Goal: Task Accomplishment & Management: Manage account settings

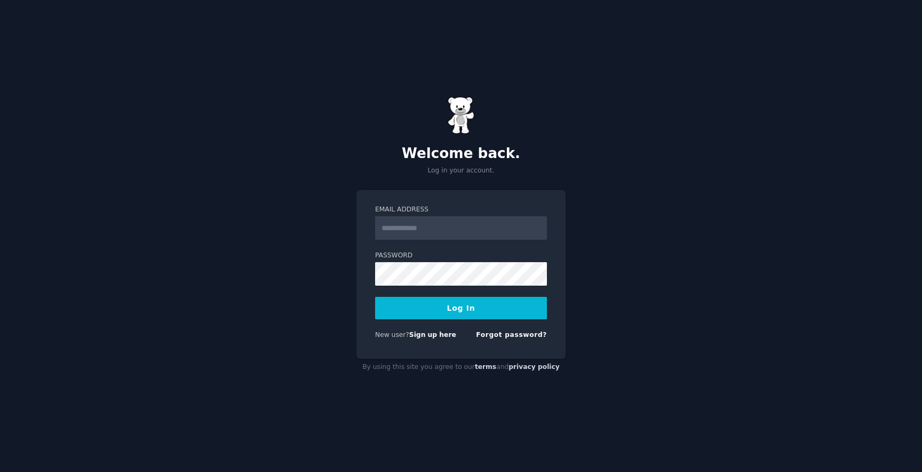
click at [457, 227] on input "Email Address" at bounding box center [461, 227] width 172 height 23
type input "**********"
click at [375, 297] on button "Log In" at bounding box center [461, 308] width 172 height 22
click at [509, 334] on link "Forgot password?" at bounding box center [511, 334] width 71 height 7
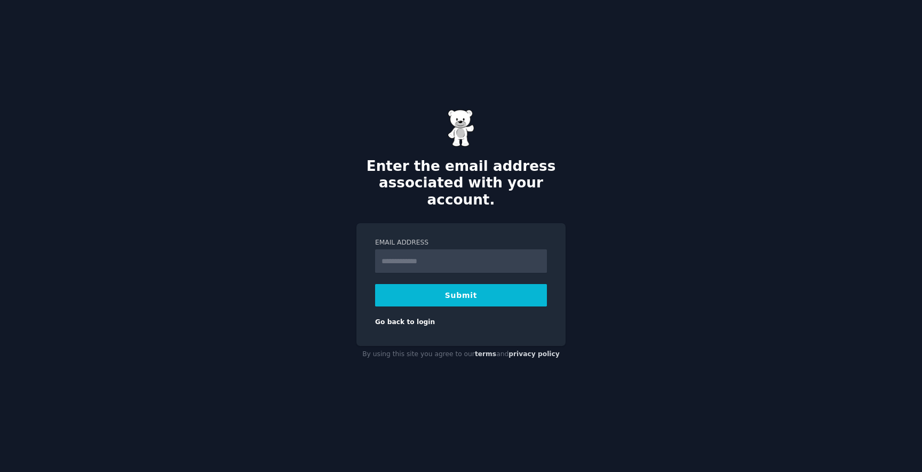
click at [453, 258] on input "Email Address" at bounding box center [461, 260] width 172 height 23
type input "**********"
click at [375, 284] on button "Submit" at bounding box center [461, 295] width 172 height 22
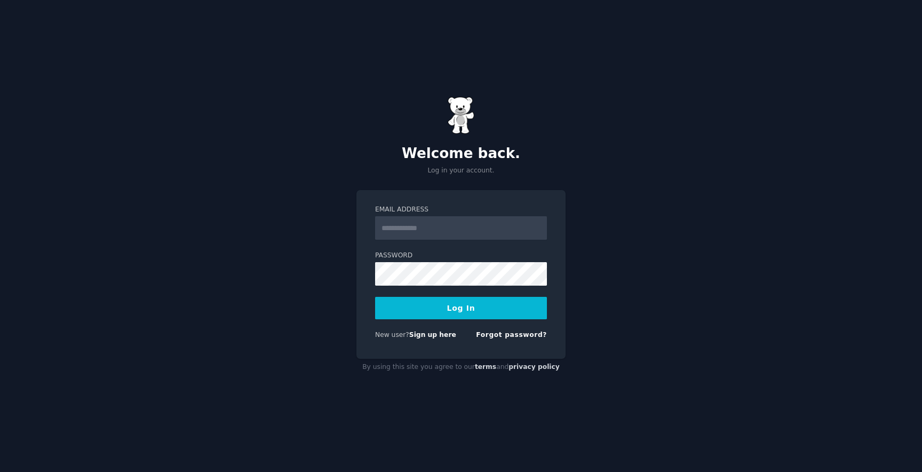
click at [447, 236] on input "Email Address" at bounding box center [461, 227] width 172 height 23
type input "*"
click at [515, 336] on link "Forgot password?" at bounding box center [511, 334] width 71 height 7
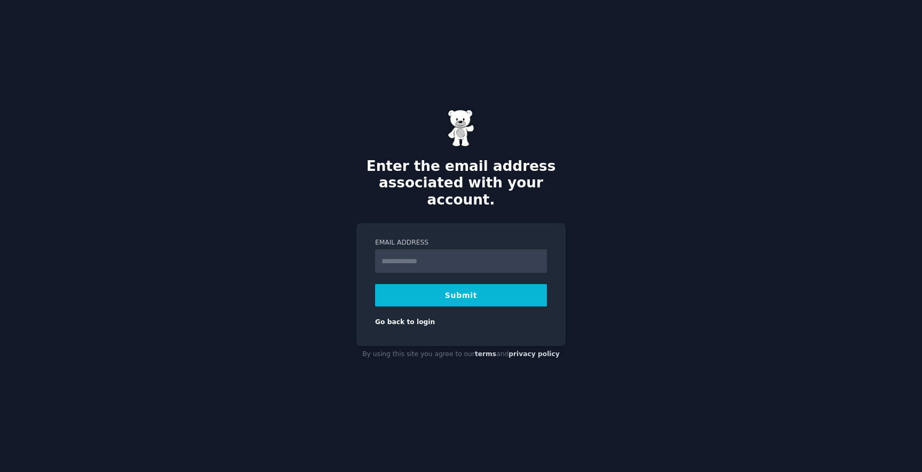
click at [454, 249] on input "Email Address" at bounding box center [461, 260] width 172 height 23
click at [459, 255] on input "**********" at bounding box center [461, 260] width 172 height 23
type input "**********"
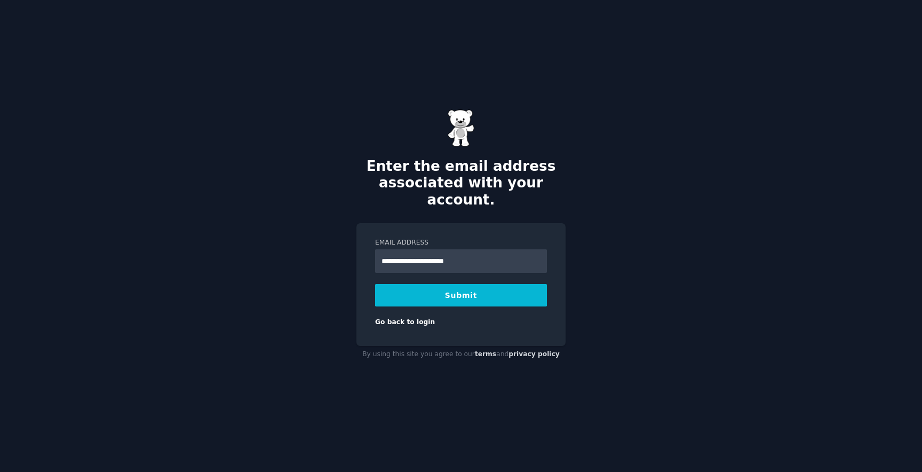
click at [474, 294] on button "Submit" at bounding box center [461, 295] width 172 height 22
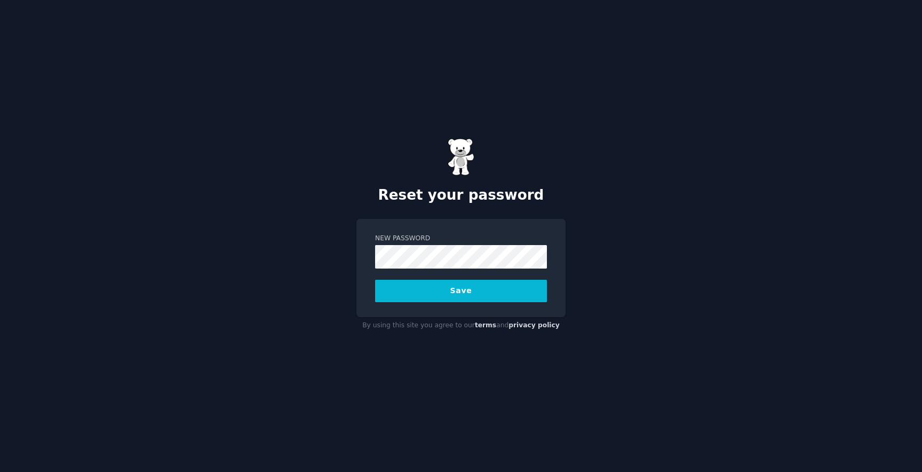
click at [470, 283] on button "Save" at bounding box center [461, 291] width 172 height 22
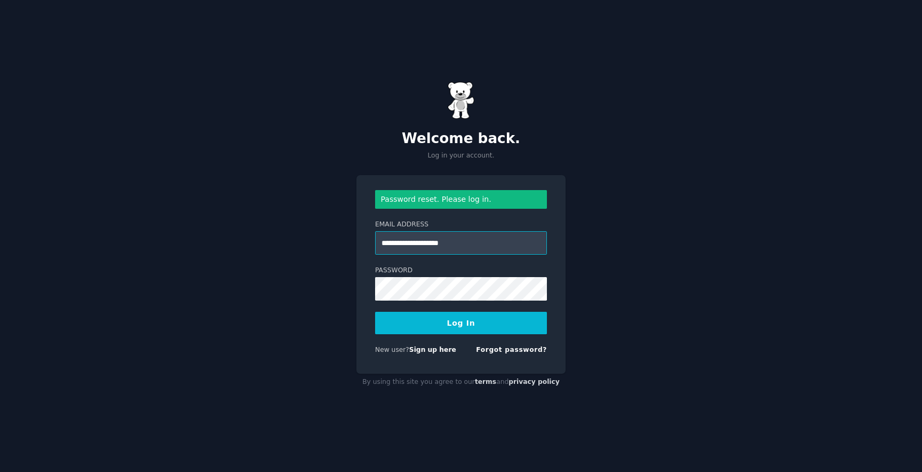
drag, startPoint x: 412, startPoint y: 245, endPoint x: 523, endPoint y: 252, distance: 111.2
click at [518, 250] on input "**********" at bounding box center [461, 242] width 172 height 23
type input "**********"
click at [463, 334] on button "Log In" at bounding box center [461, 323] width 172 height 22
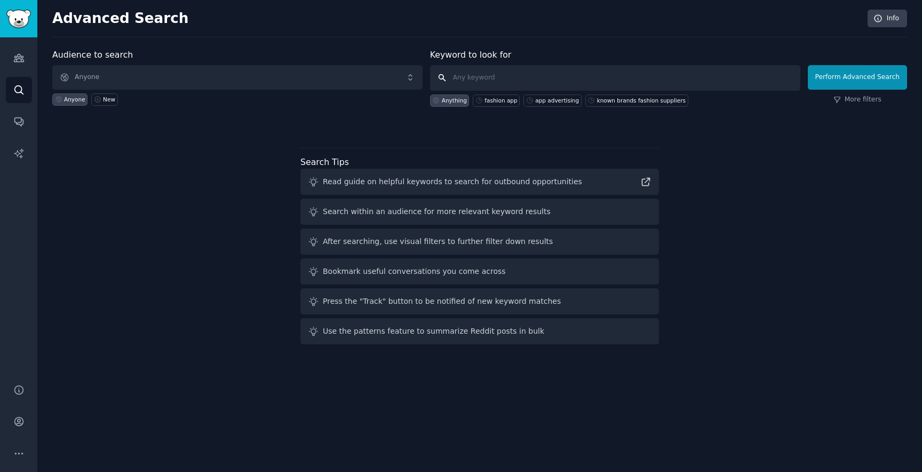
click at [517, 80] on input "text" at bounding box center [615, 78] width 370 height 26
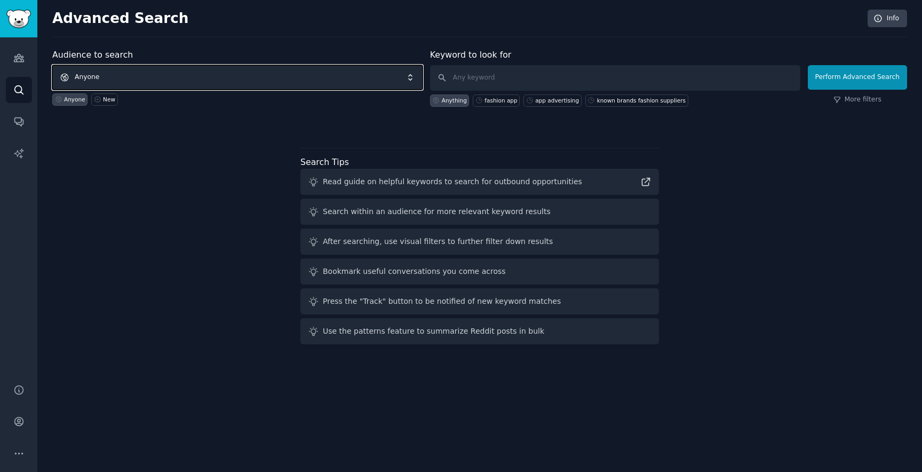
click at [101, 83] on span "Anyone" at bounding box center [237, 77] width 370 height 25
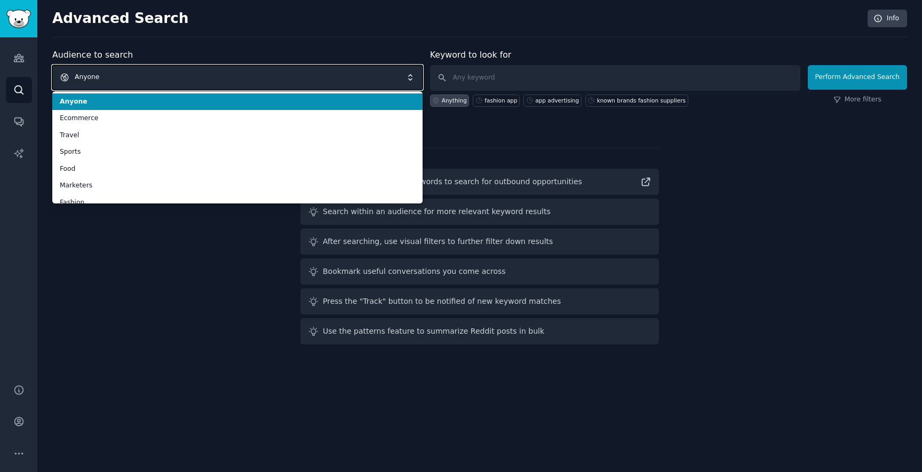
click at [101, 83] on span "Anyone" at bounding box center [237, 77] width 370 height 25
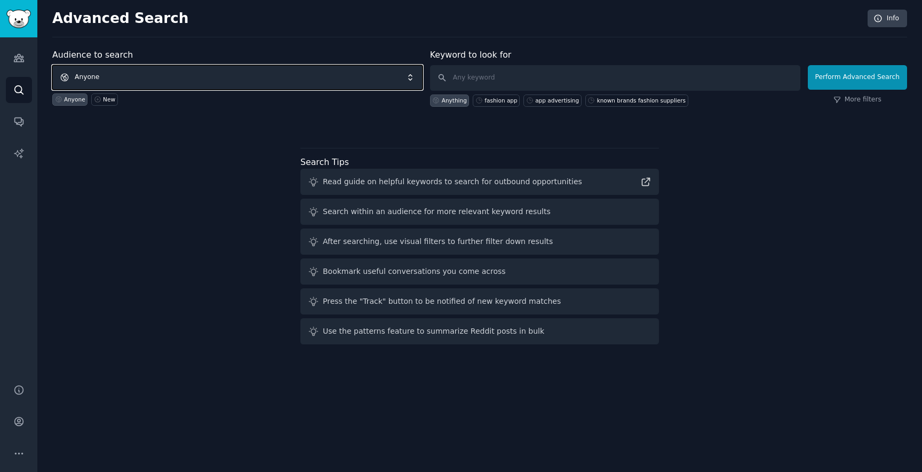
click at [123, 79] on span "Anyone" at bounding box center [237, 77] width 370 height 25
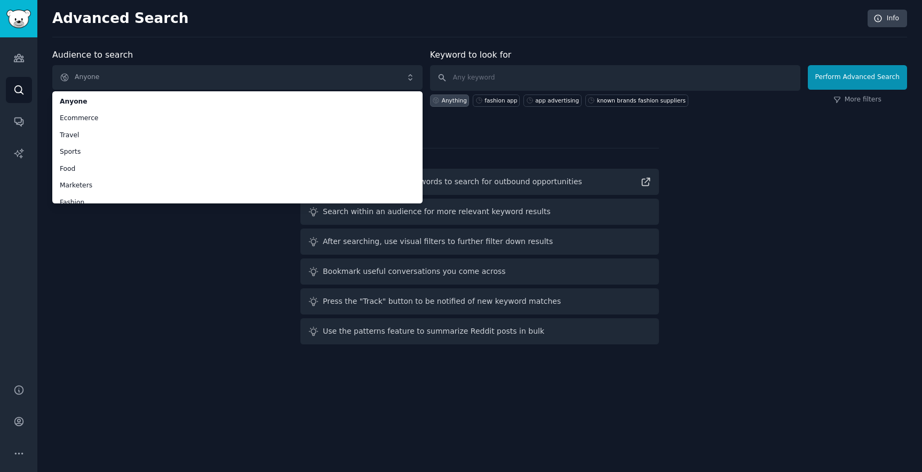
click at [136, 255] on div "Audience to search Anyone Anyone Ecommerce Travel Sports Food Marketers Fashion…" at bounding box center [479, 199] width 855 height 300
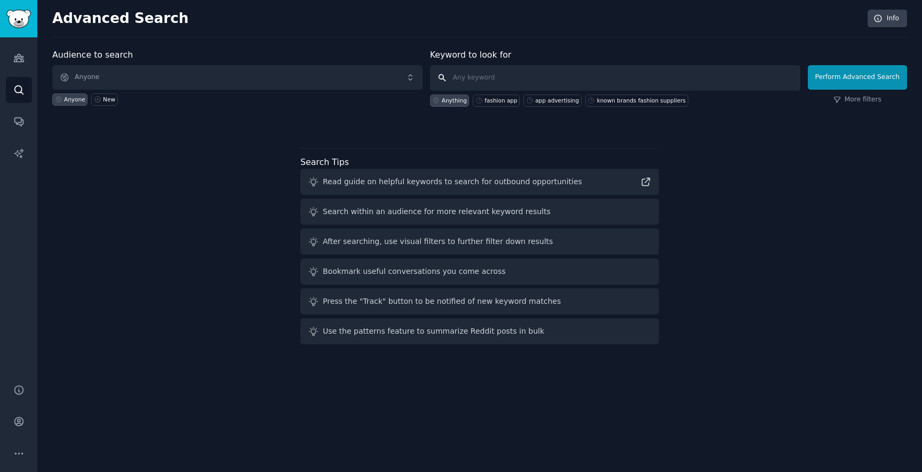
click at [469, 82] on input "text" at bounding box center [615, 78] width 370 height 26
type input "interior ai deisng"
click button "Perform Advanced Search" at bounding box center [857, 77] width 99 height 25
click at [503, 77] on input "text" at bounding box center [615, 78] width 370 height 26
type input "interior ai design"
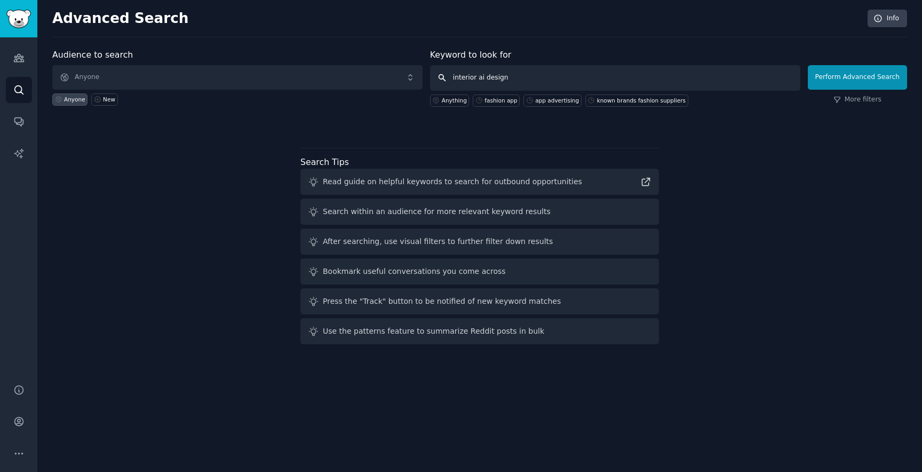
click button "Perform Advanced Search" at bounding box center [857, 77] width 99 height 25
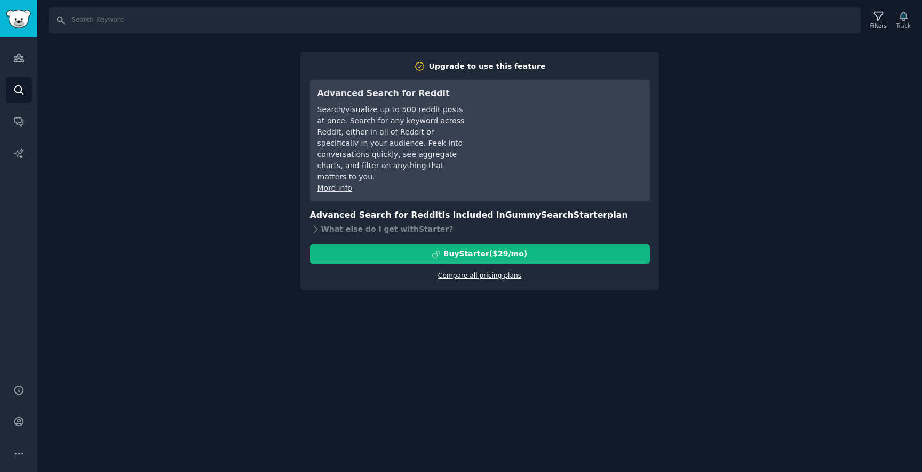
click at [478, 272] on link "Compare all pricing plans" at bounding box center [479, 275] width 83 height 7
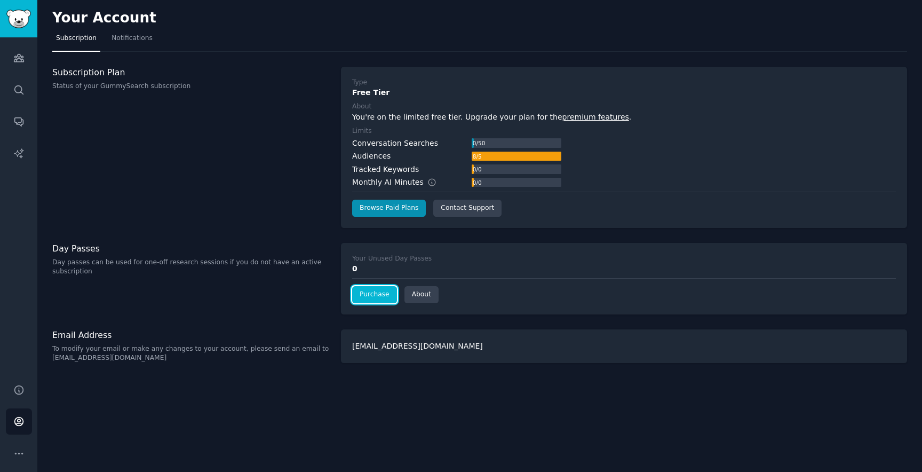
click at [367, 297] on link "Purchase" at bounding box center [374, 294] width 45 height 17
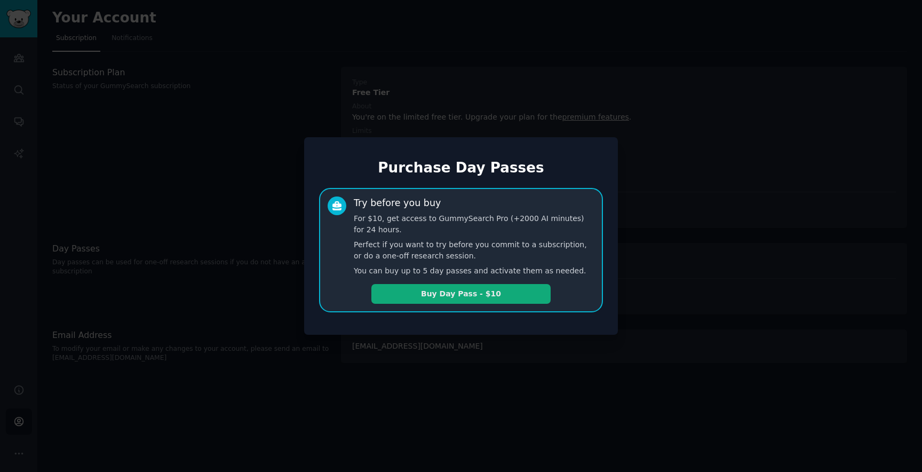
click at [426, 294] on button "Buy Day Pass - $10" at bounding box center [460, 294] width 179 height 20
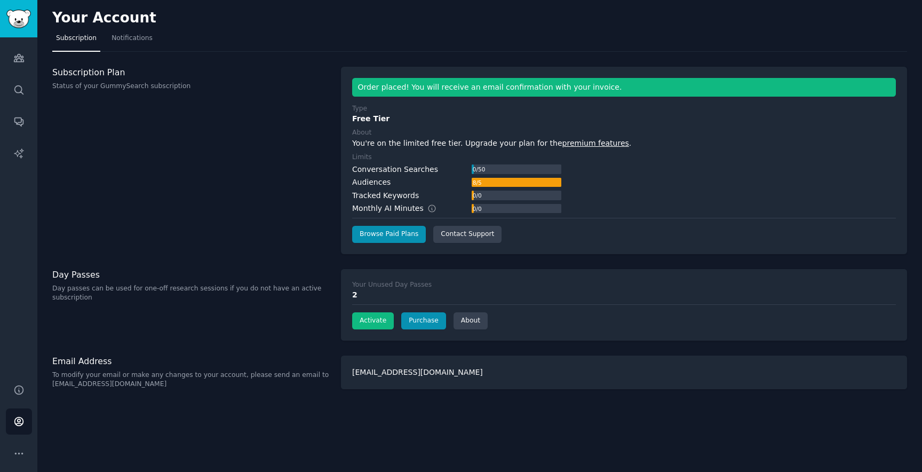
click at [375, 294] on div "2" at bounding box center [624, 294] width 544 height 11
click at [369, 319] on button "Activate" at bounding box center [373, 320] width 42 height 17
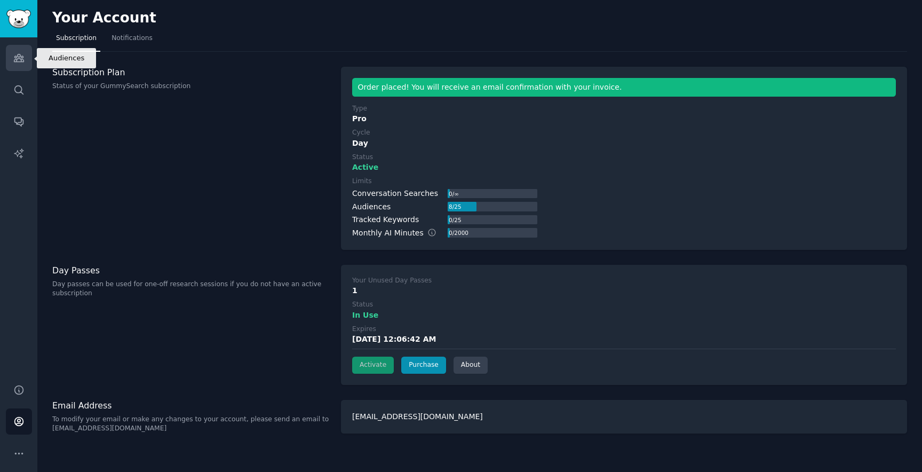
click at [19, 61] on icon "Sidebar" at bounding box center [19, 57] width 10 height 7
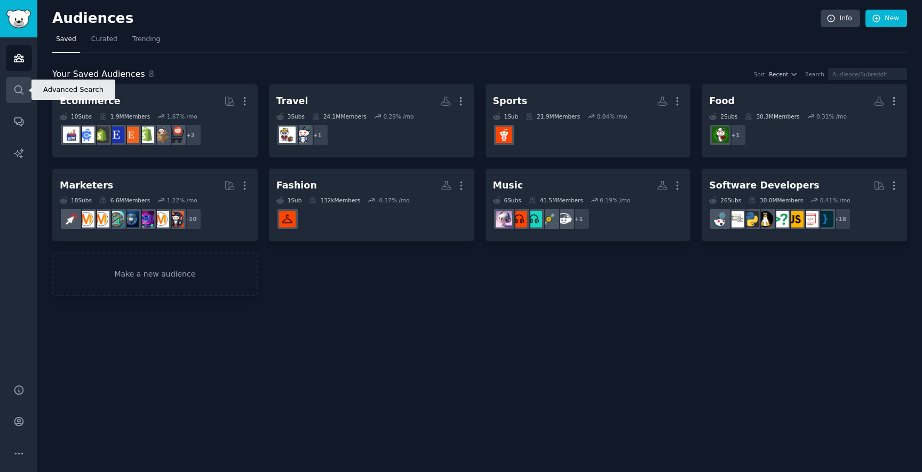
click at [31, 83] on link "Search" at bounding box center [19, 90] width 26 height 26
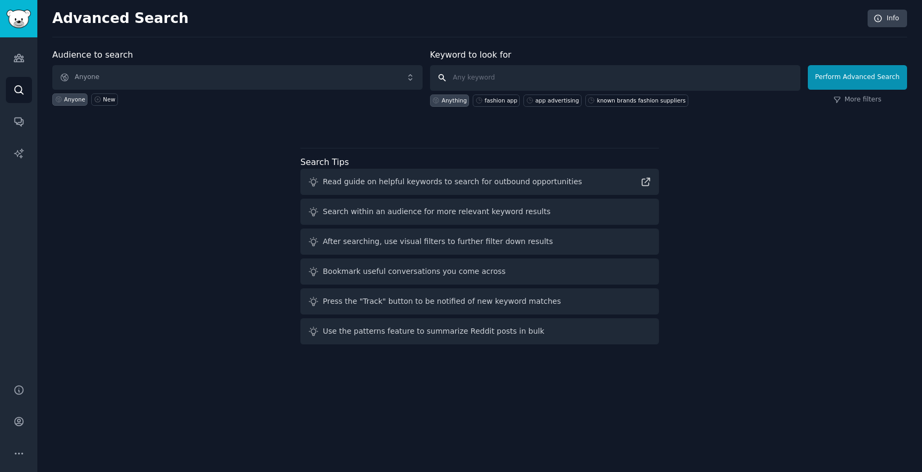
click at [515, 79] on input "text" at bounding box center [615, 78] width 370 height 26
type input "ai interior design"
click button "Perform Advanced Search" at bounding box center [857, 77] width 99 height 25
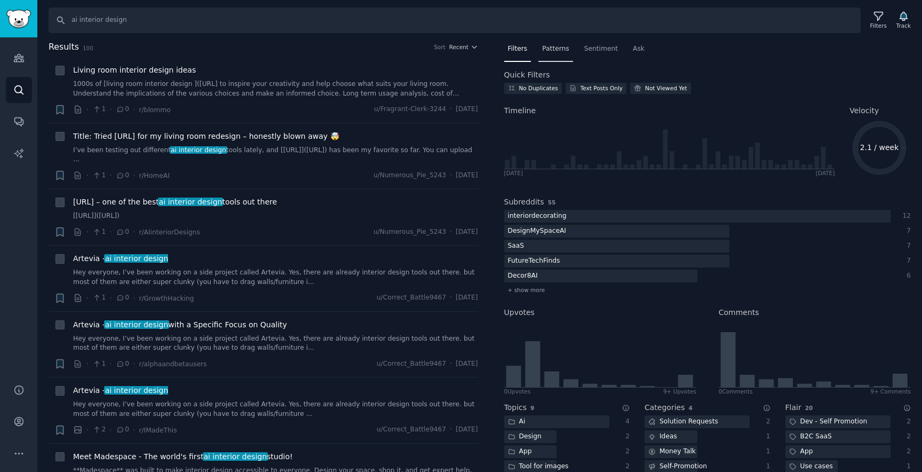
click at [549, 51] on span "Patterns" at bounding box center [555, 49] width 27 height 10
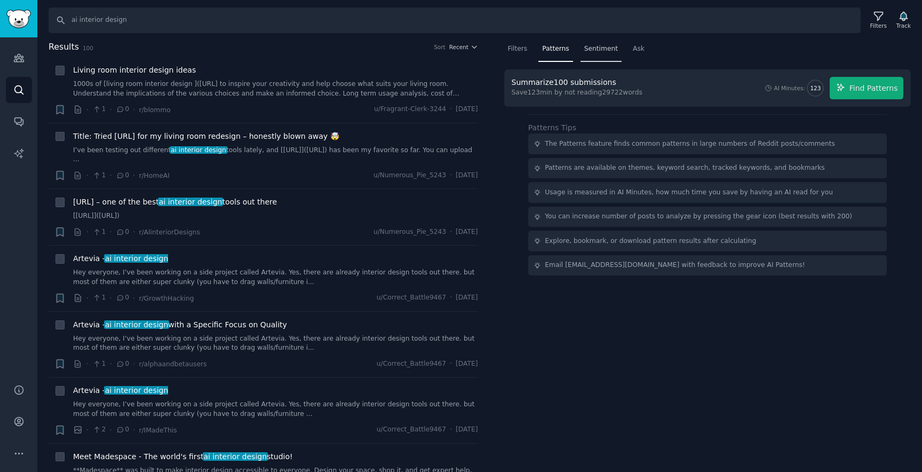
click at [592, 49] on span "Sentiment" at bounding box center [601, 49] width 34 height 10
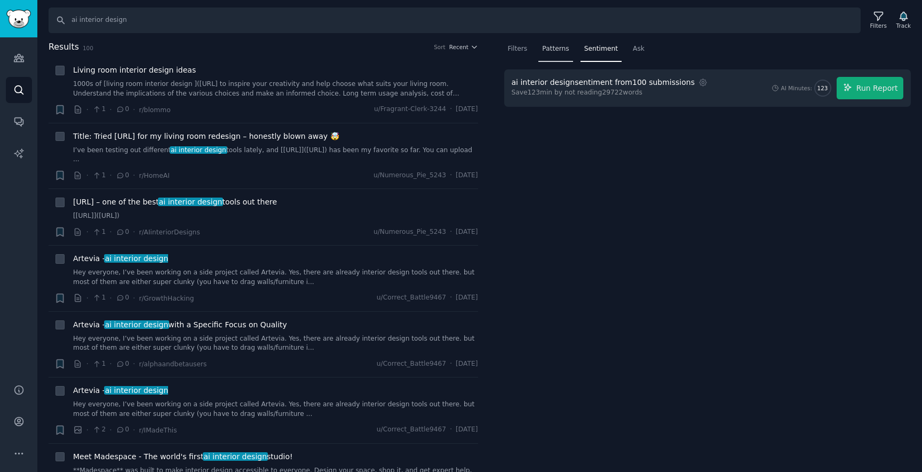
click at [553, 51] on span "Patterns" at bounding box center [555, 49] width 27 height 10
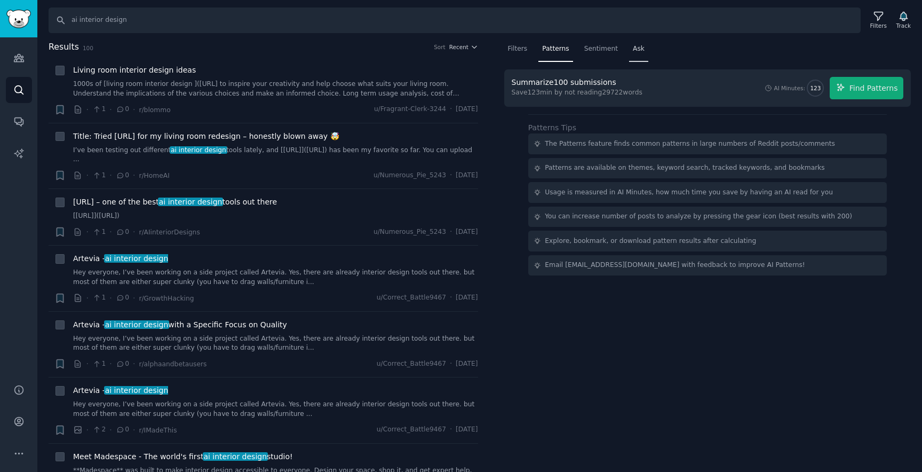
click at [633, 49] on span "Ask" at bounding box center [639, 49] width 12 height 10
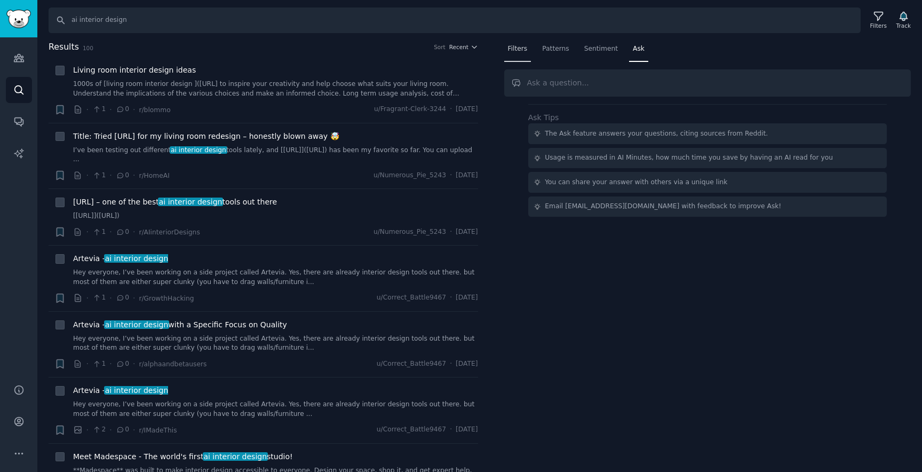
click at [514, 42] on div "Filters" at bounding box center [517, 52] width 27 height 22
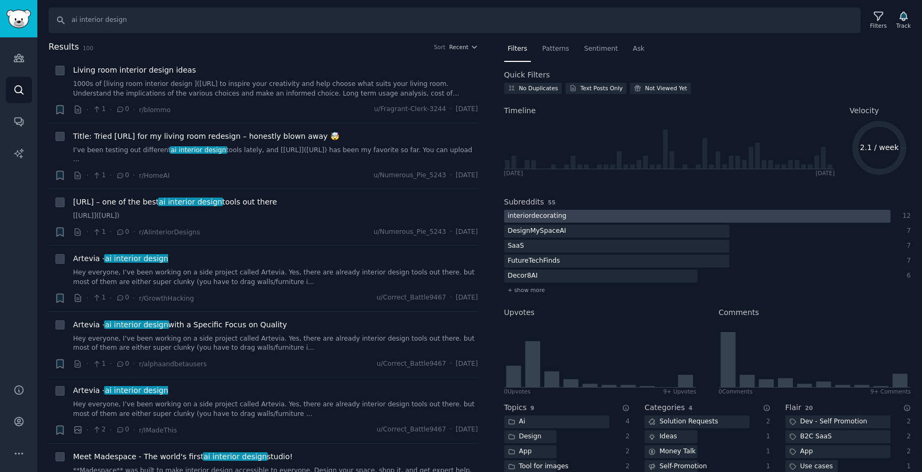
click at [601, 216] on div at bounding box center [697, 216] width 386 height 13
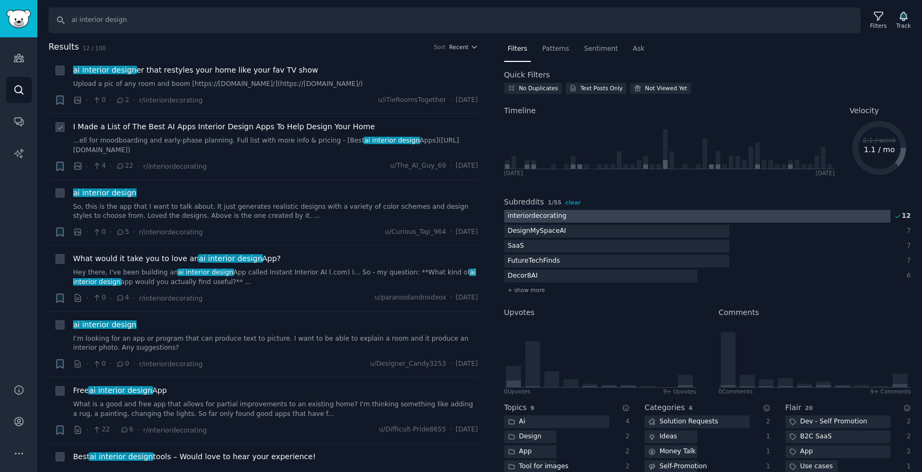
click at [291, 136] on link "...ell for moodboarding and early-phase planning. Full list with more info & pr…" at bounding box center [275, 145] width 405 height 19
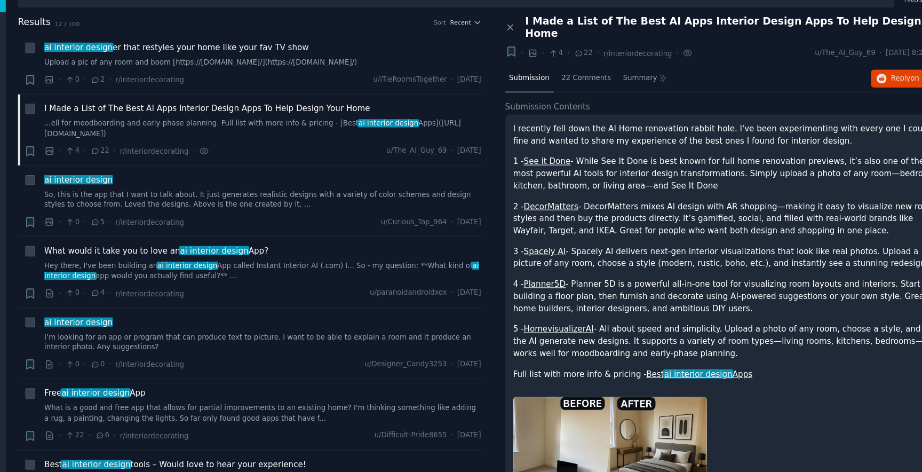
click at [658, 368] on span "ai interior design" at bounding box center [679, 372] width 65 height 9
click at [662, 368] on span "ai interior design" at bounding box center [679, 372] width 65 height 9
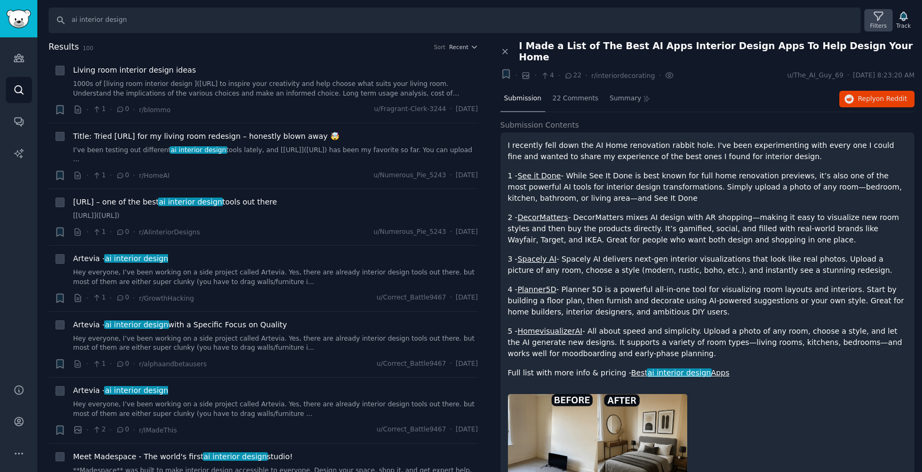
click at [879, 19] on icon at bounding box center [878, 16] width 11 height 11
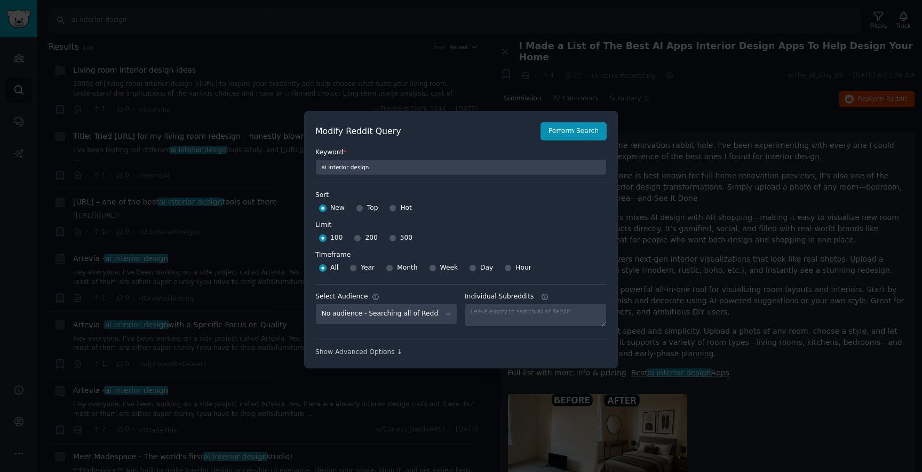
click at [157, 83] on div at bounding box center [461, 236] width 922 height 472
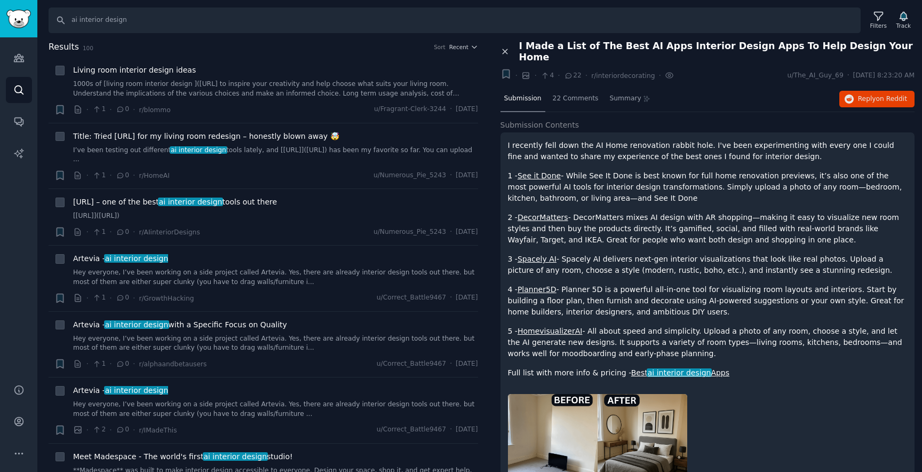
click at [502, 47] on icon at bounding box center [506, 52] width 10 height 10
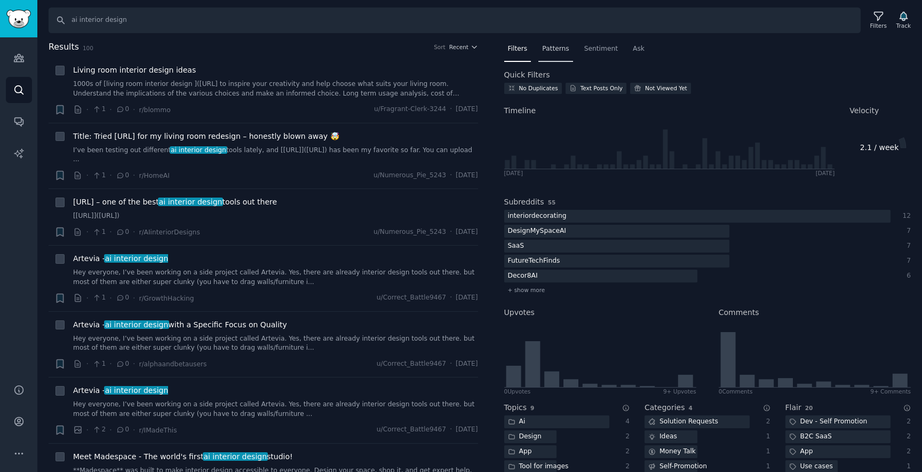
click at [558, 54] on div "Patterns" at bounding box center [555, 52] width 34 height 22
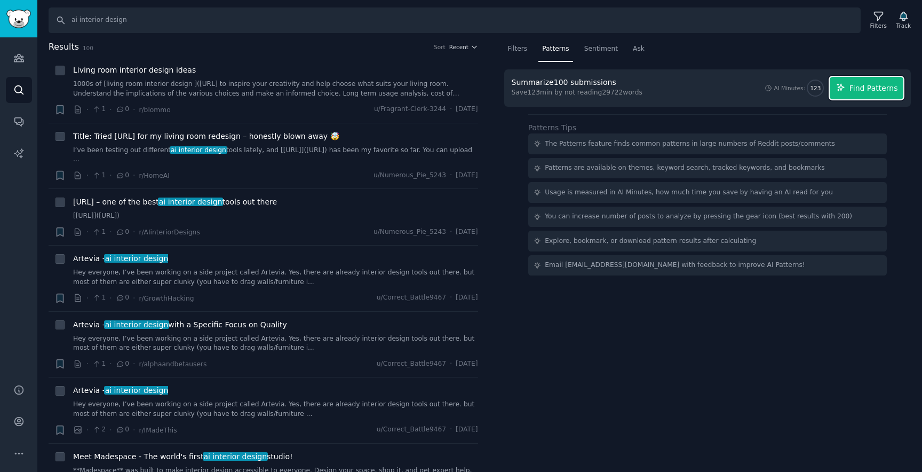
click at [870, 84] on span "Find Patterns" at bounding box center [874, 88] width 49 height 11
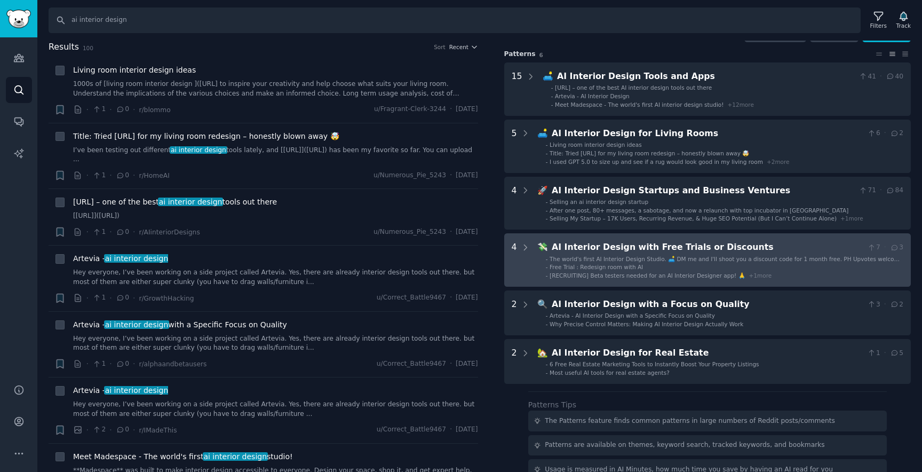
scroll to position [44, 0]
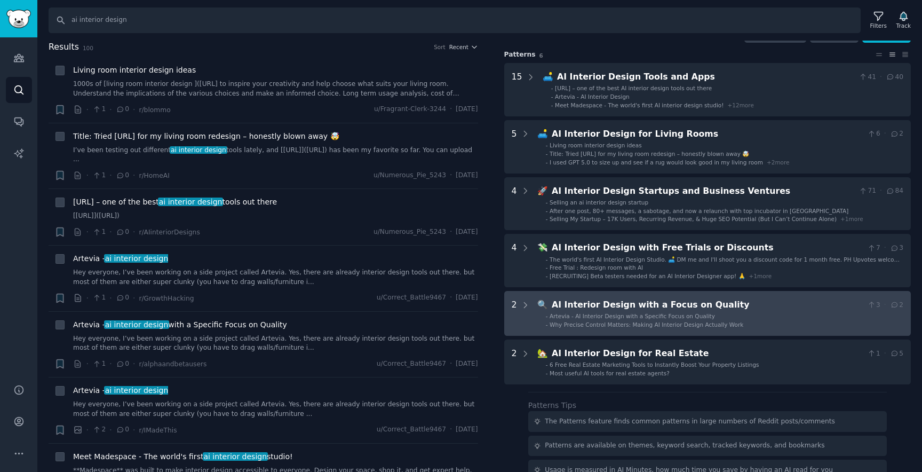
click at [759, 307] on div "AI Interior Design with a Focus on Quality" at bounding box center [707, 304] width 311 height 13
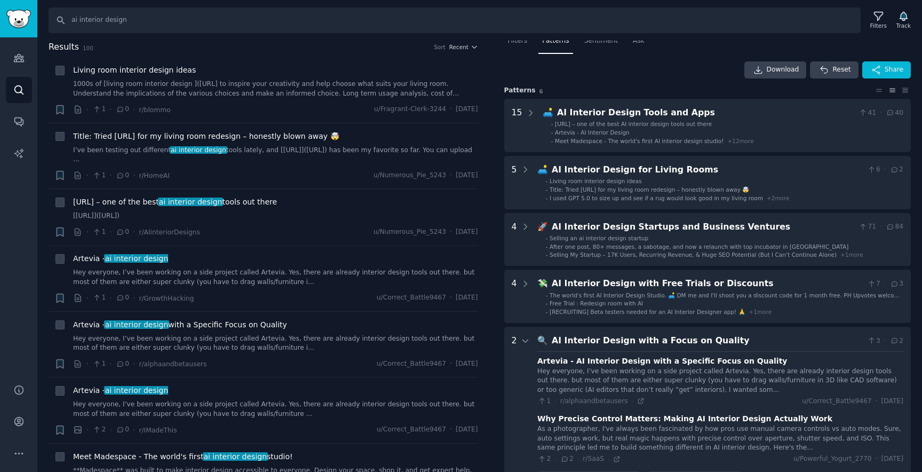
scroll to position [0, 0]
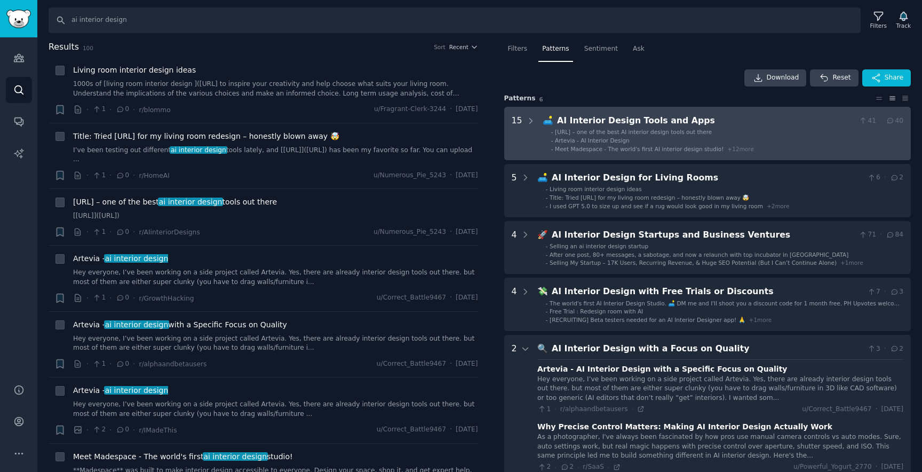
click at [765, 141] on li "- Artevia - AI Interior Design" at bounding box center [727, 140] width 352 height 7
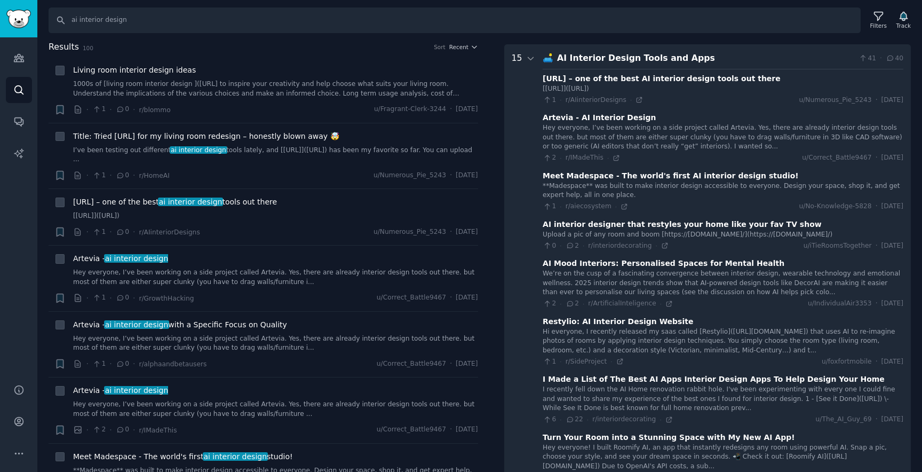
scroll to position [66, 0]
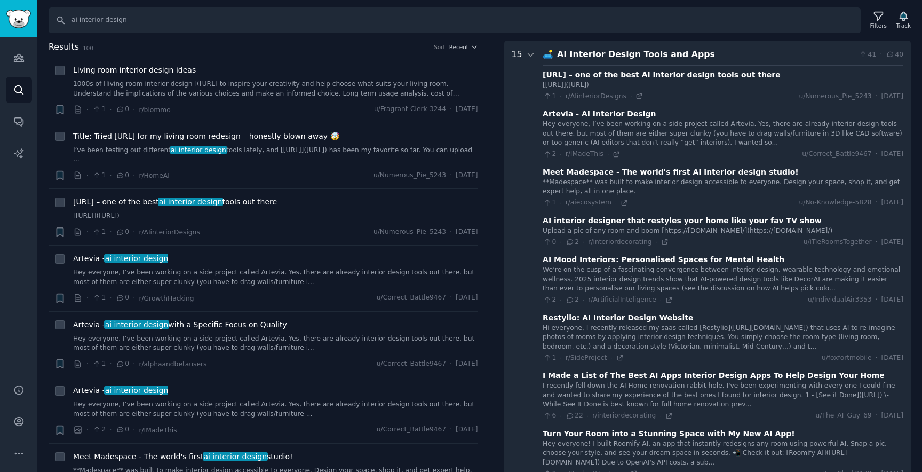
click at [656, 75] on div "Archi.ai – one of the best AI interior design tools out there" at bounding box center [662, 74] width 238 height 11
click at [617, 85] on div "[https://archi.ai](https://archi.ai)" at bounding box center [723, 86] width 361 height 10
drag, startPoint x: 637, startPoint y: 86, endPoint x: 591, endPoint y: 86, distance: 46.4
click at [591, 86] on div "[https://archi.ai](https://archi.ai)" at bounding box center [723, 86] width 361 height 10
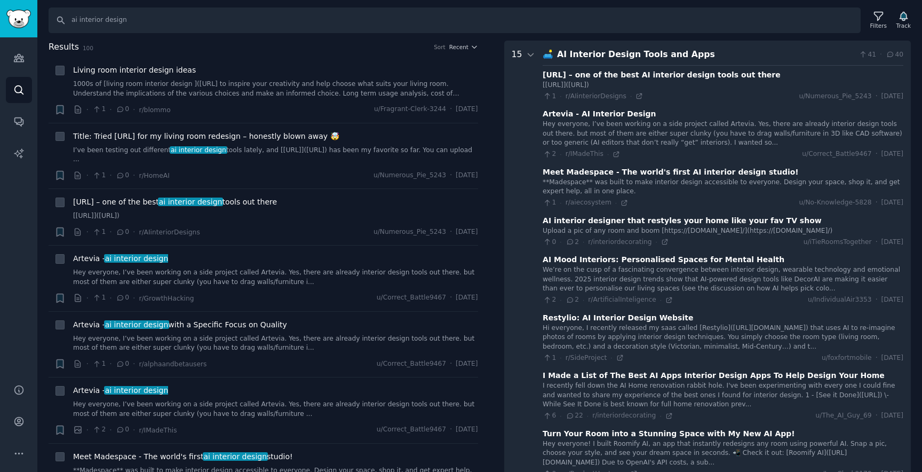
click at [593, 84] on div "[https://archi.ai](https://archi.ai)" at bounding box center [723, 86] width 361 height 10
copy div "https://archi.ai"
click at [15, 118] on icon "Sidebar" at bounding box center [18, 122] width 9 height 9
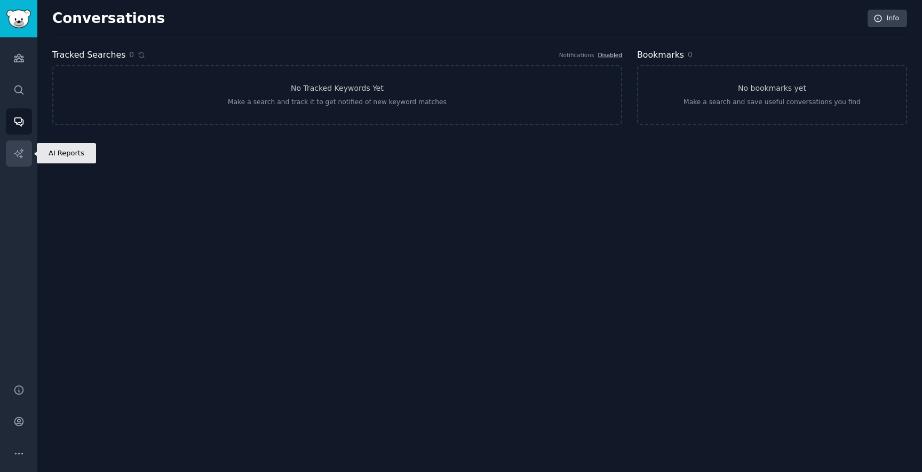
click at [20, 155] on icon "Sidebar" at bounding box center [18, 152] width 9 height 9
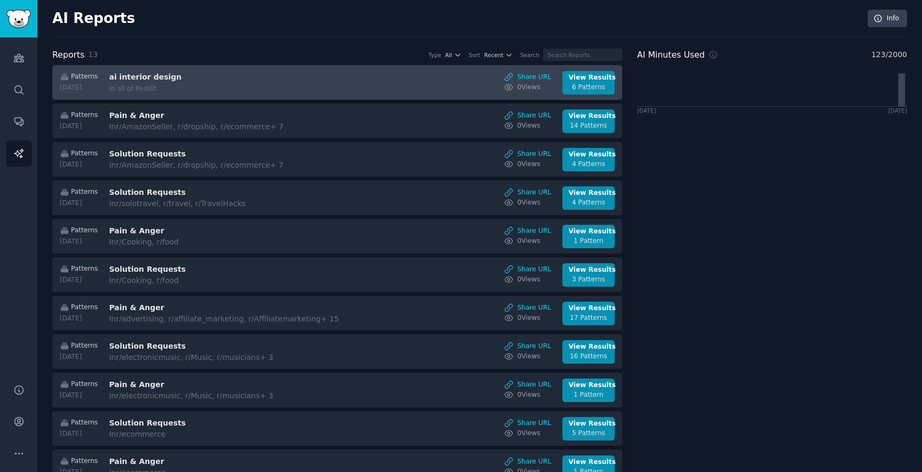
click at [357, 81] on div "Patterns 2025-09-09 ai interior design In all of Reddit Share URL 0 View s View…" at bounding box center [337, 82] width 559 height 23
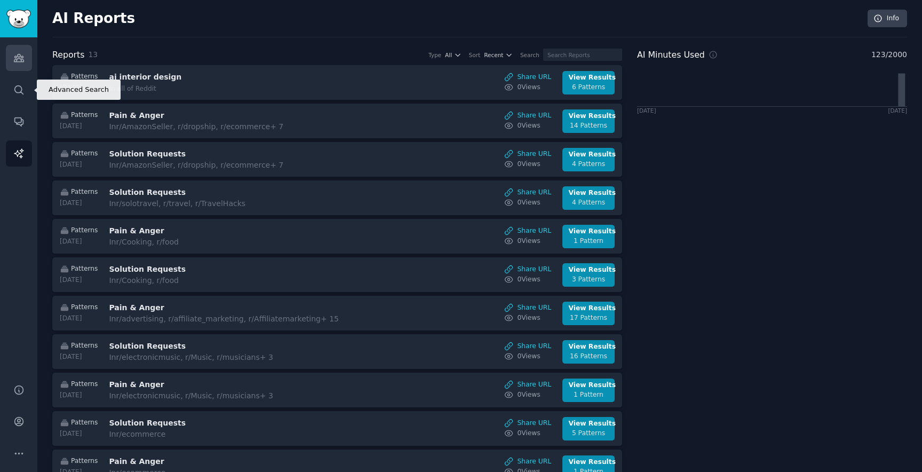
click at [24, 50] on link "Audiences" at bounding box center [19, 58] width 26 height 26
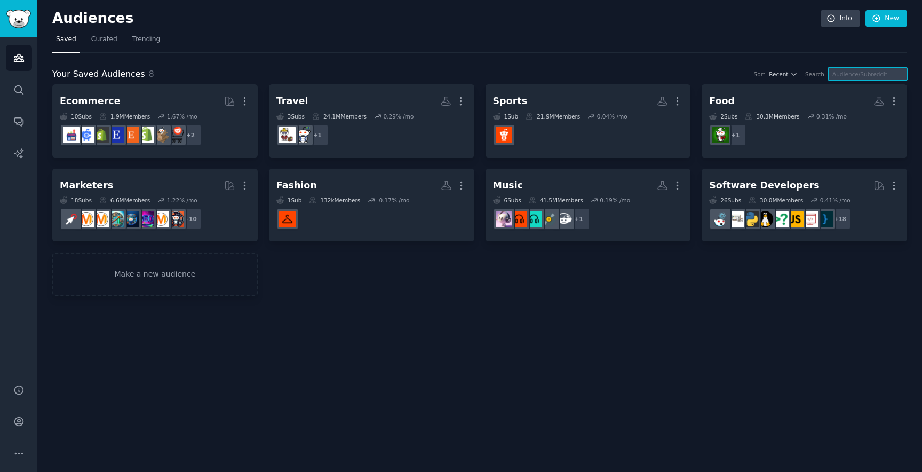
click at [857, 76] on input "text" at bounding box center [867, 74] width 79 height 12
click at [17, 90] on icon "Sidebar" at bounding box center [18, 89] width 11 height 11
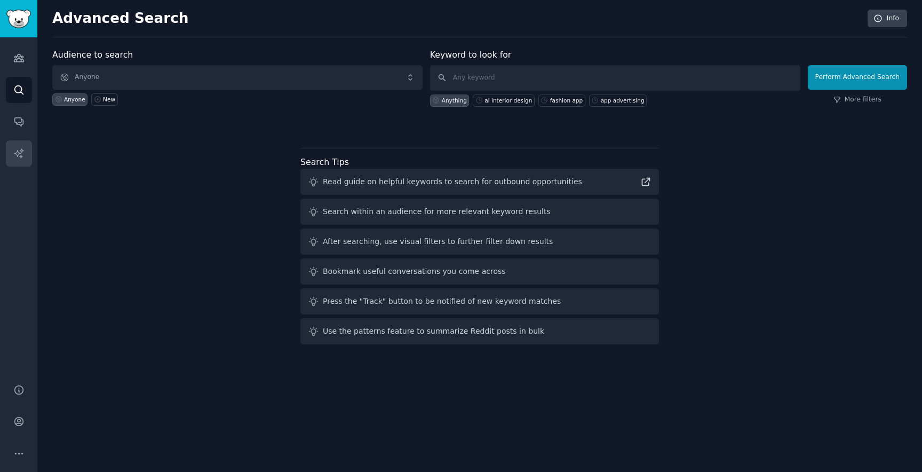
click at [9, 152] on link "AI Reports" at bounding box center [19, 153] width 26 height 26
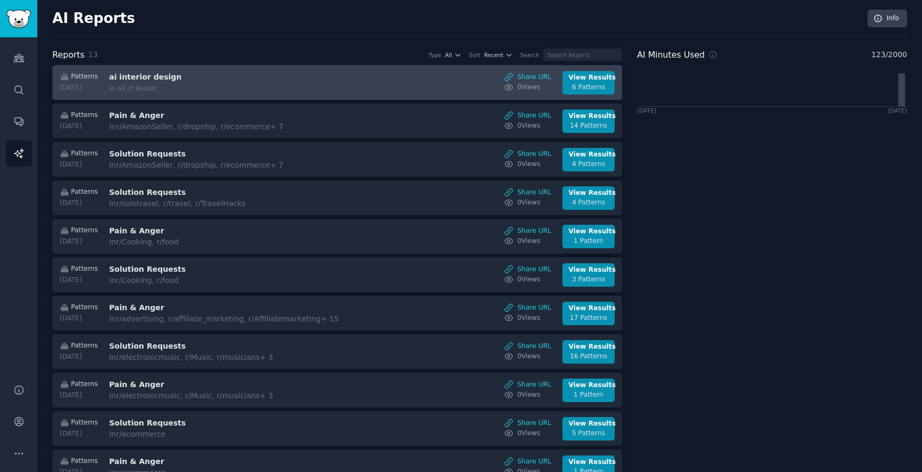
click at [171, 89] on div "In all of Reddit" at bounding box center [198, 89] width 179 height 10
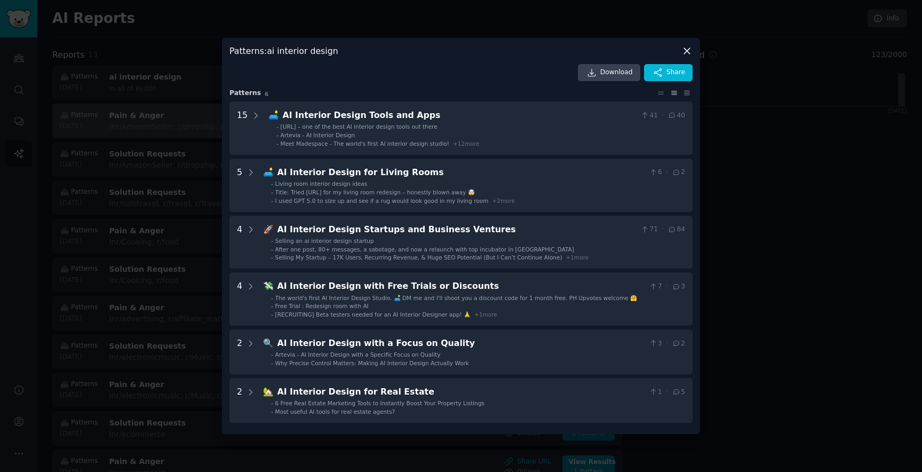
click at [149, 119] on div at bounding box center [461, 236] width 922 height 472
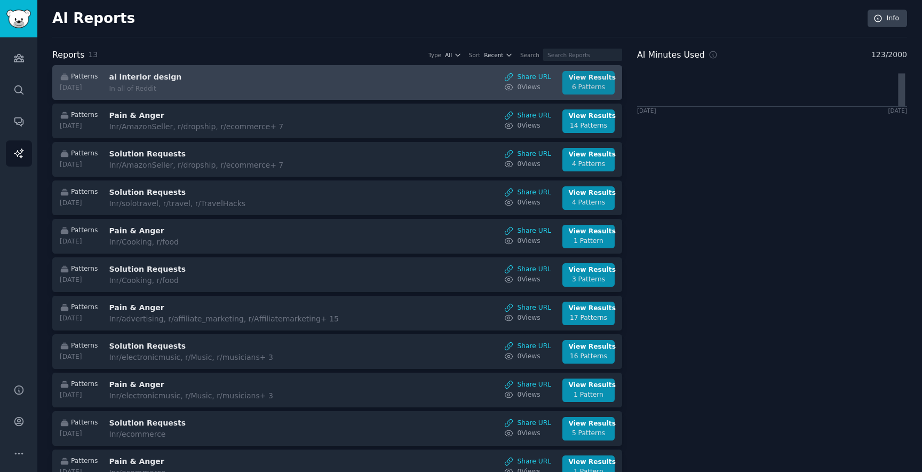
click at [595, 81] on div "View Results" at bounding box center [589, 78] width 40 height 10
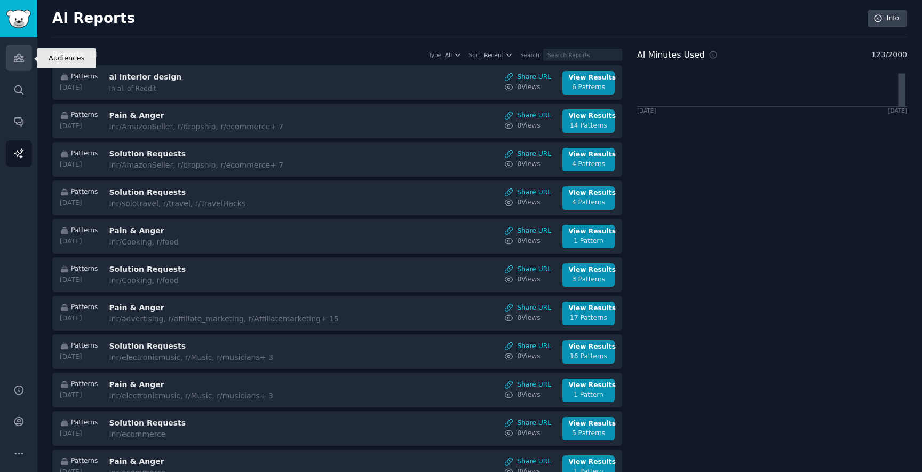
click at [18, 55] on icon "Sidebar" at bounding box center [18, 57] width 11 height 11
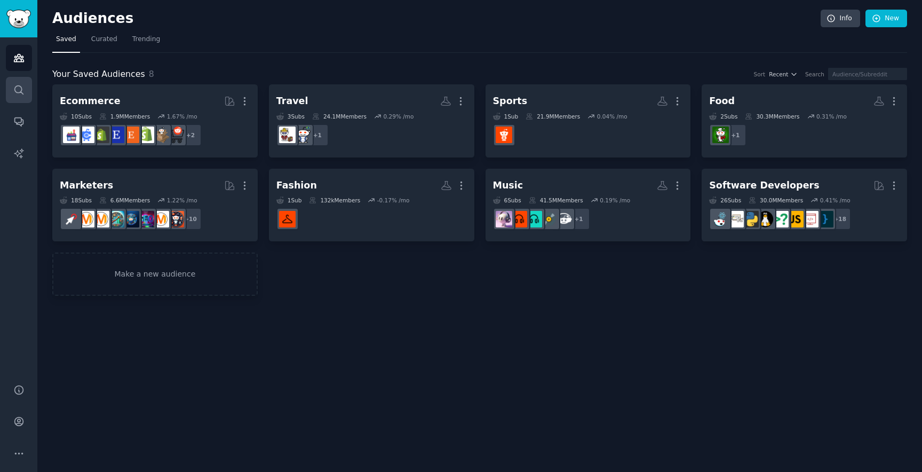
click at [15, 86] on icon "Sidebar" at bounding box center [18, 89] width 9 height 9
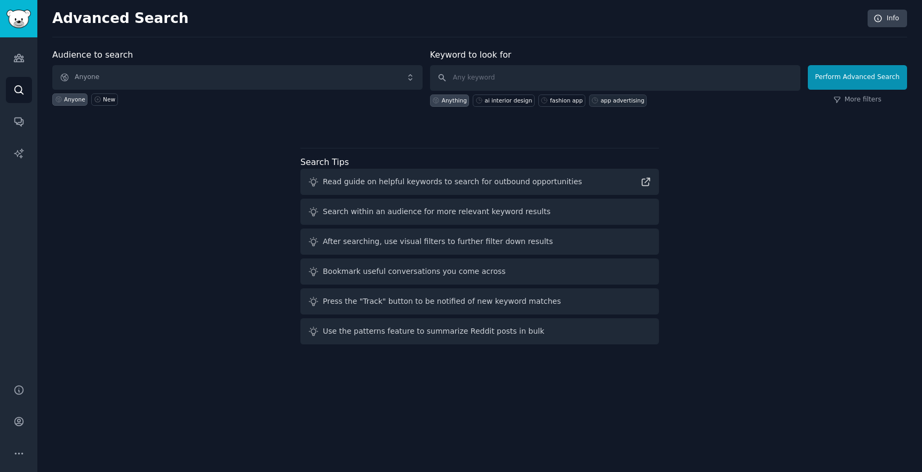
click at [598, 96] on div "app advertising" at bounding box center [618, 100] width 58 height 12
click at [506, 99] on div "ai interior design" at bounding box center [508, 100] width 47 height 7
type input "ai interior design"
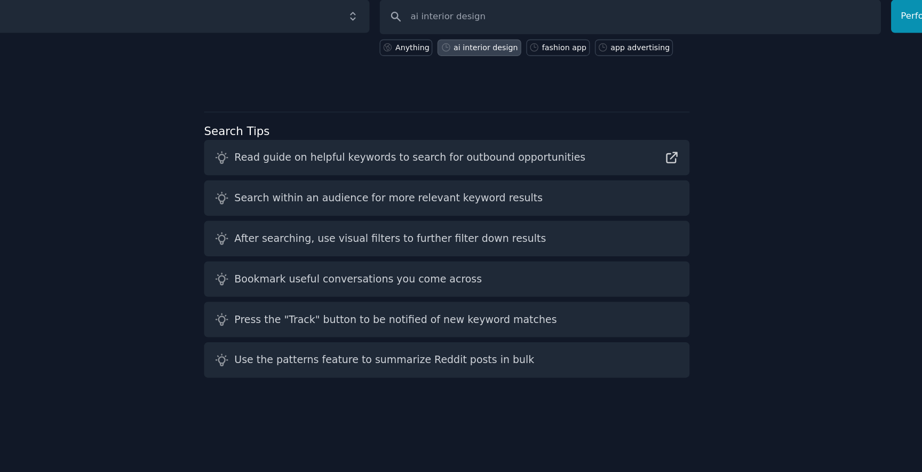
click at [529, 187] on div "Read guide on helpful keywords to search for outbound opportunities" at bounding box center [479, 182] width 359 height 26
click at [544, 180] on div "Read guide on helpful keywords to search for outbound opportunities" at bounding box center [452, 181] width 259 height 11
click at [646, 183] on icon at bounding box center [645, 181] width 11 height 11
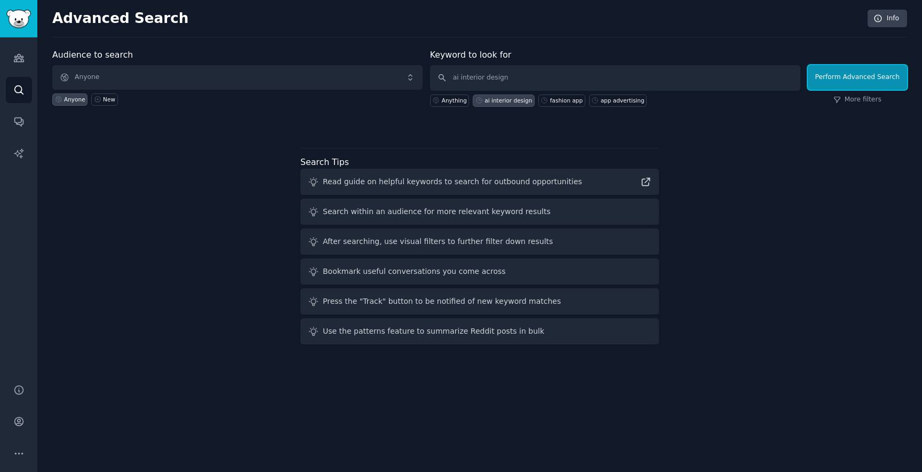
drag, startPoint x: 843, startPoint y: 81, endPoint x: 639, endPoint y: 83, distance: 204.4
click at [639, 83] on form "Audience to search Anyone Anyone New Keyword to look for ai interior design Any…" at bounding box center [479, 78] width 855 height 58
click at [639, 83] on input "ai interior design" at bounding box center [615, 78] width 370 height 26
click button "Perform Advanced Search" at bounding box center [857, 77] width 99 height 25
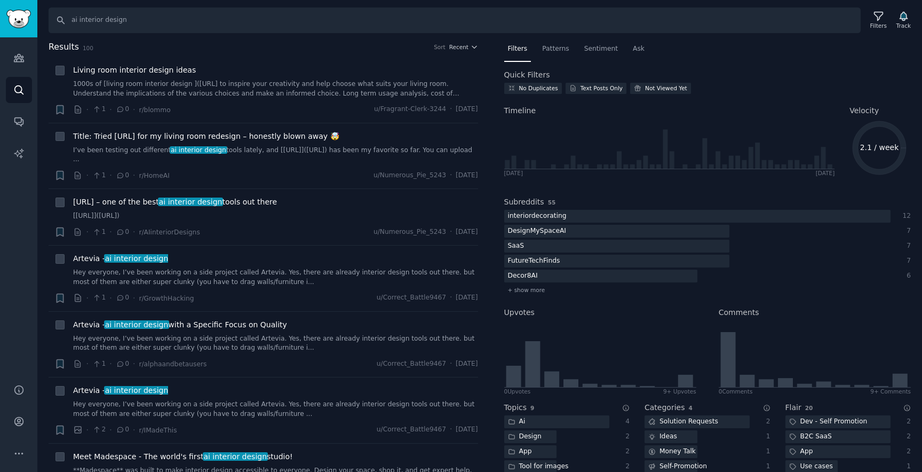
scroll to position [124, 0]
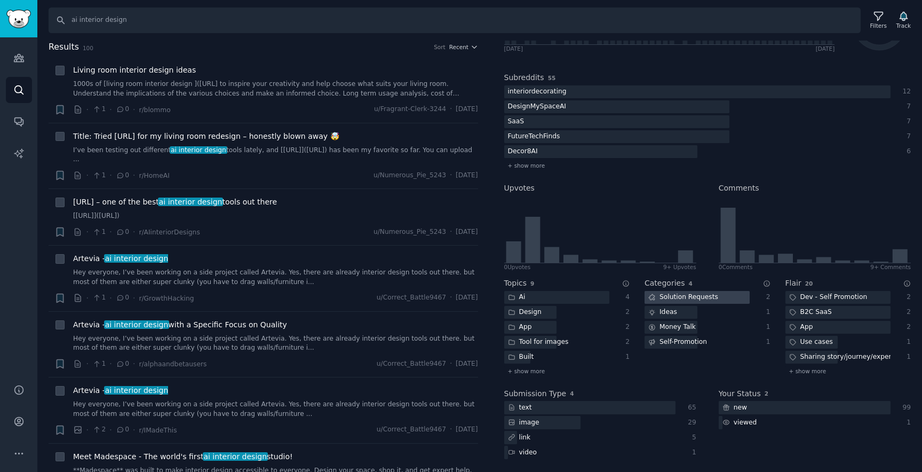
click at [670, 299] on div "Solution Requests" at bounding box center [683, 297] width 77 height 13
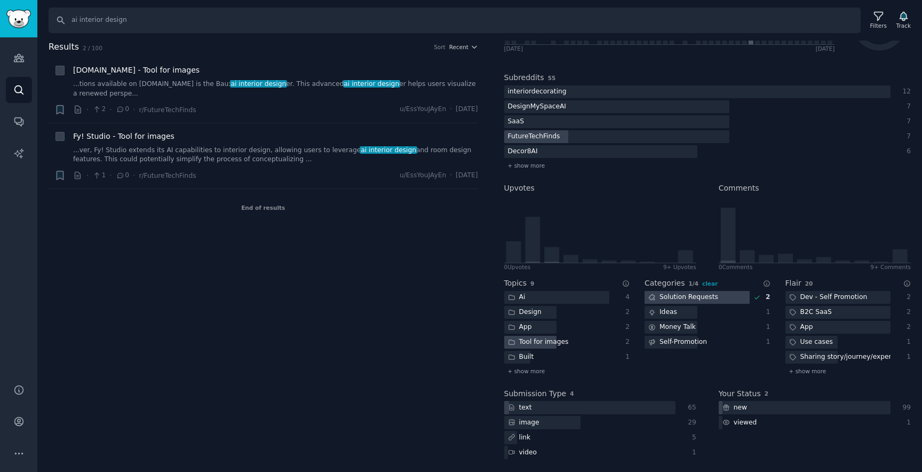
click at [708, 292] on div "Solution Requests" at bounding box center [683, 297] width 77 height 13
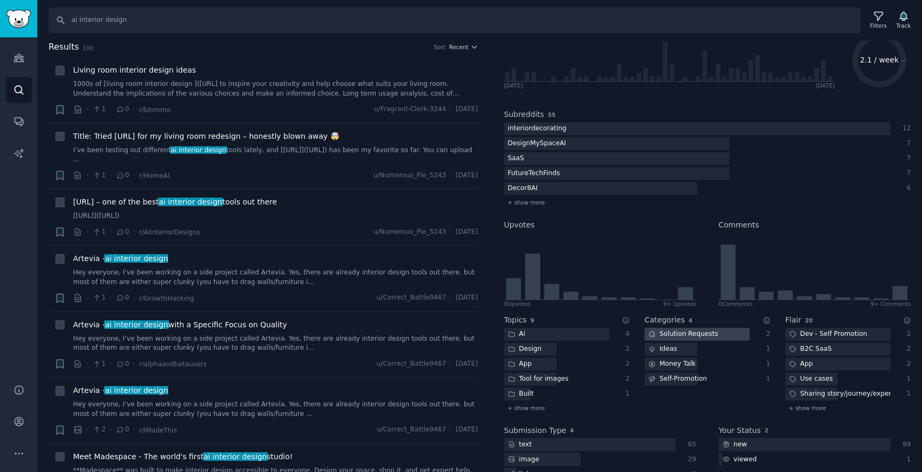
scroll to position [0, 0]
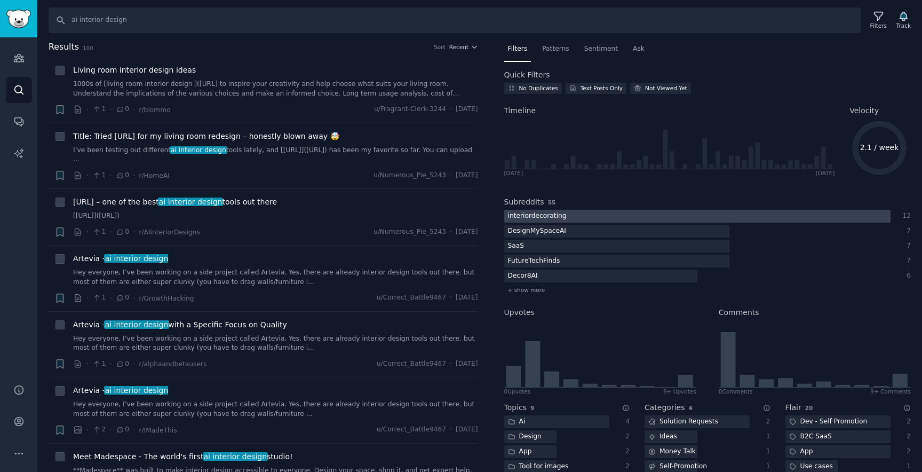
click at [605, 216] on div at bounding box center [697, 216] width 386 height 13
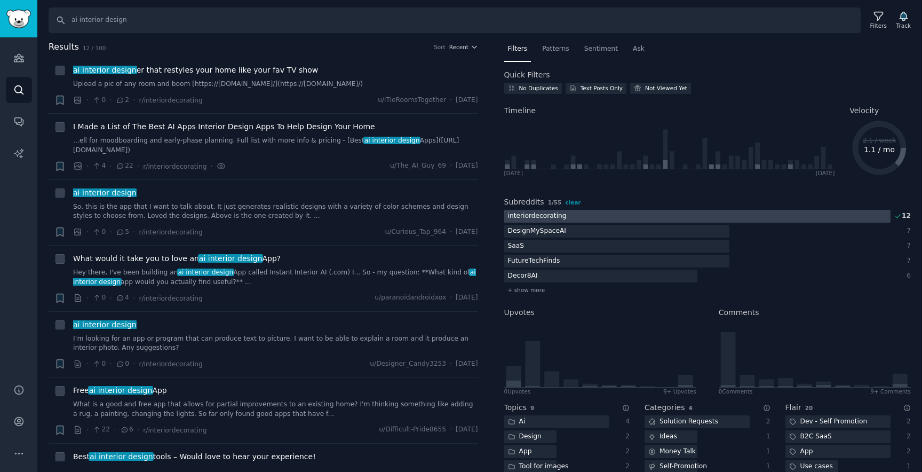
click at [545, 213] on div "interiordecorating" at bounding box center [537, 216] width 66 height 13
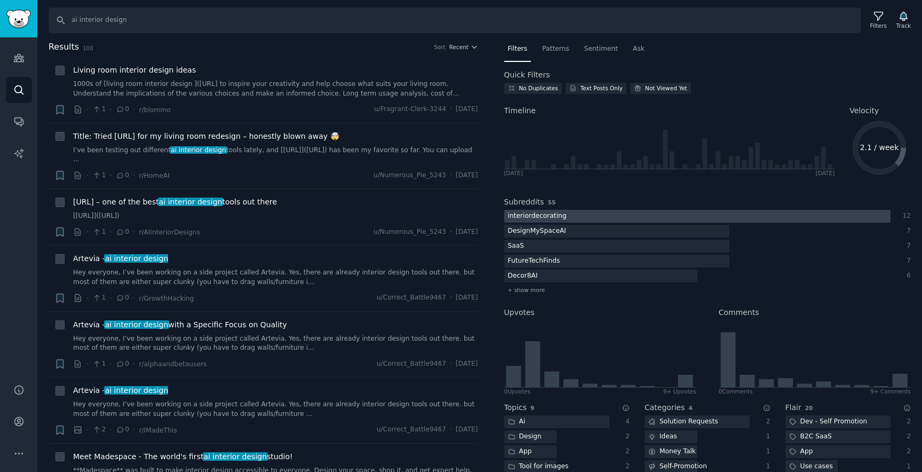
click at [545, 213] on div "interiordecorating" at bounding box center [537, 216] width 66 height 13
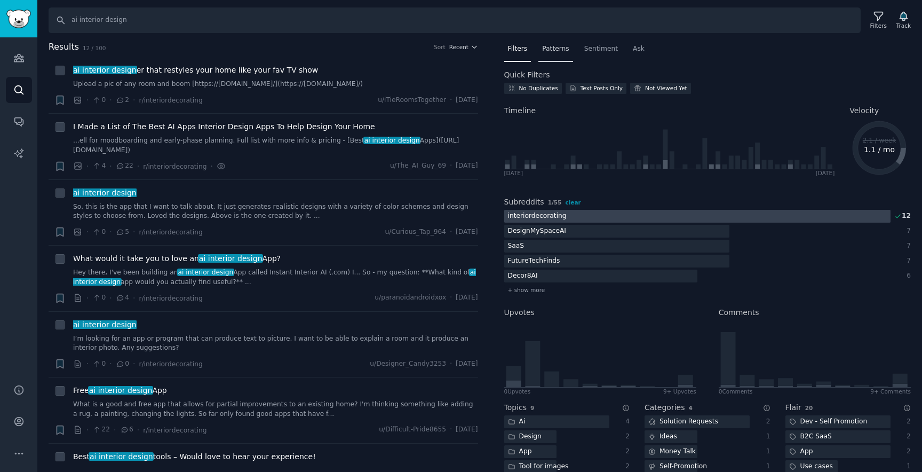
click at [561, 49] on span "Patterns" at bounding box center [555, 49] width 27 height 10
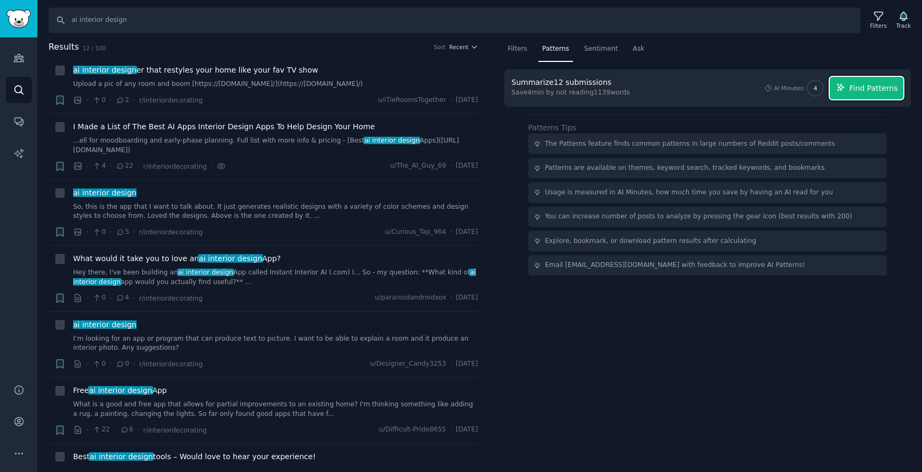
click at [854, 91] on span "Find Patterns" at bounding box center [874, 88] width 49 height 11
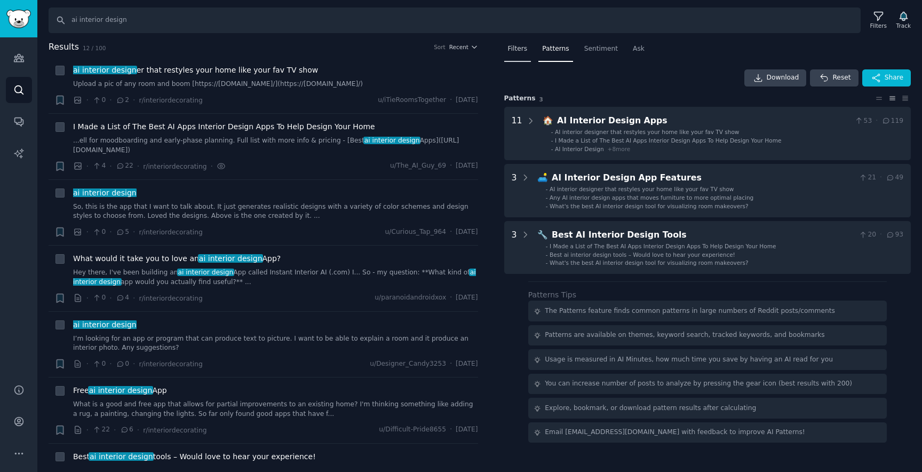
click at [519, 50] on span "Filters" at bounding box center [518, 49] width 20 height 10
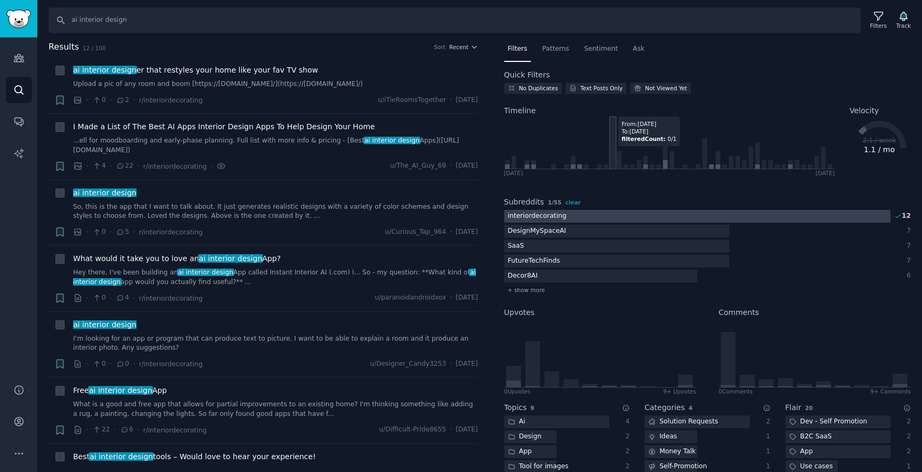
scroll to position [124, 0]
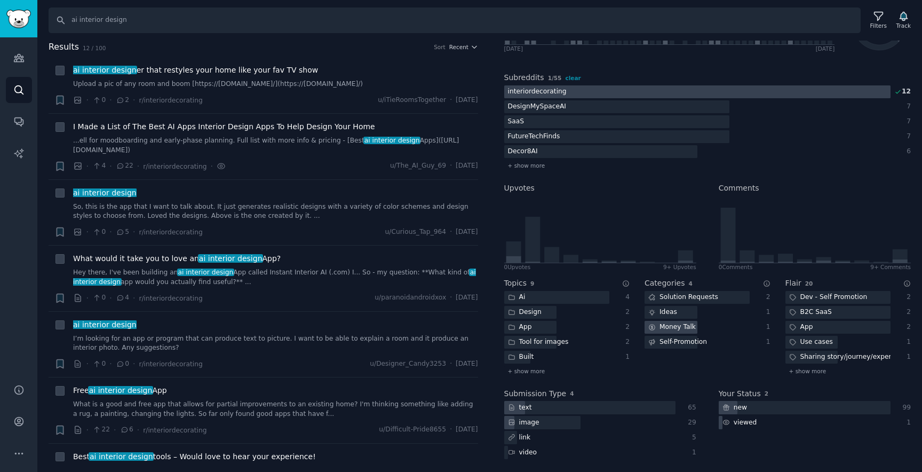
click at [684, 329] on div "Money Talk" at bounding box center [672, 327] width 55 height 13
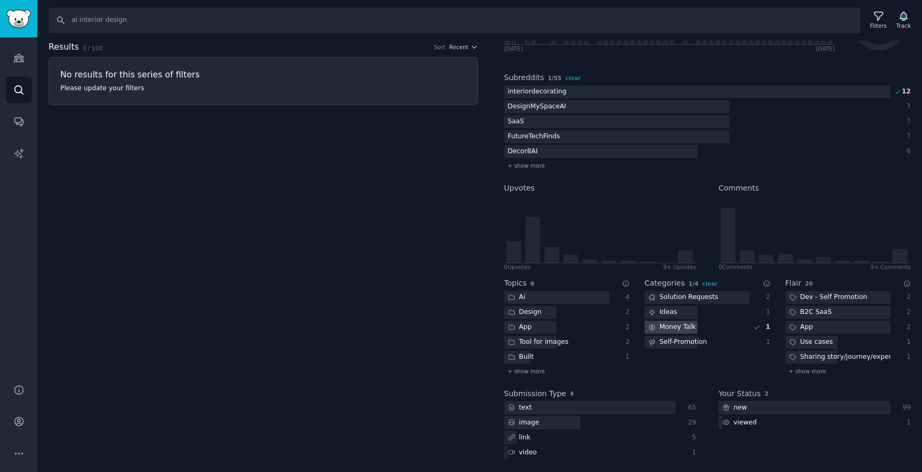
click at [678, 323] on div "Money Talk" at bounding box center [672, 327] width 55 height 13
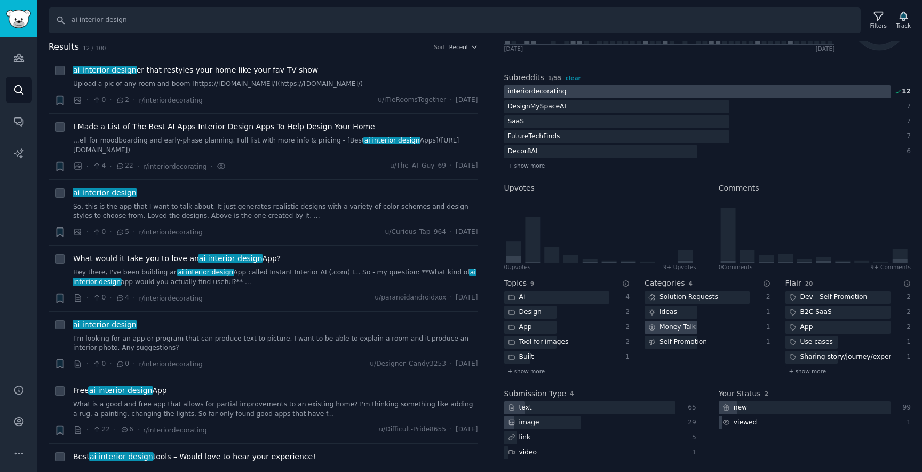
click at [678, 323] on div "Money Talk" at bounding box center [672, 327] width 55 height 13
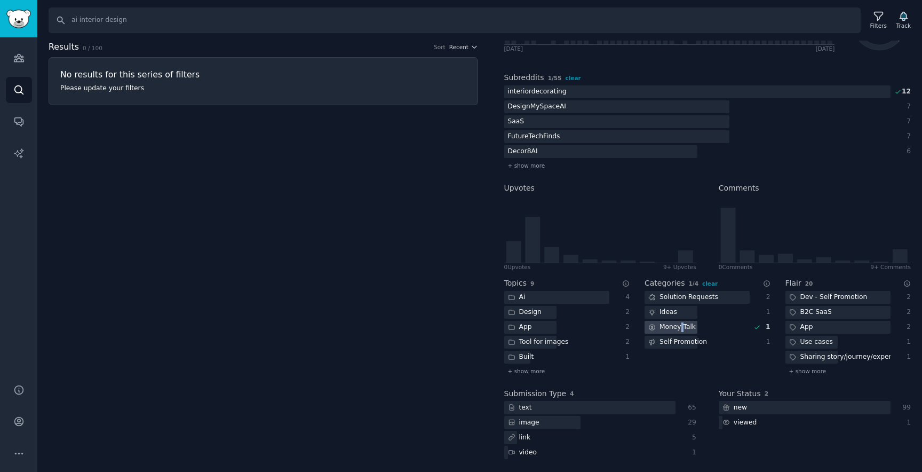
click at [678, 323] on div "Money Talk" at bounding box center [672, 327] width 55 height 13
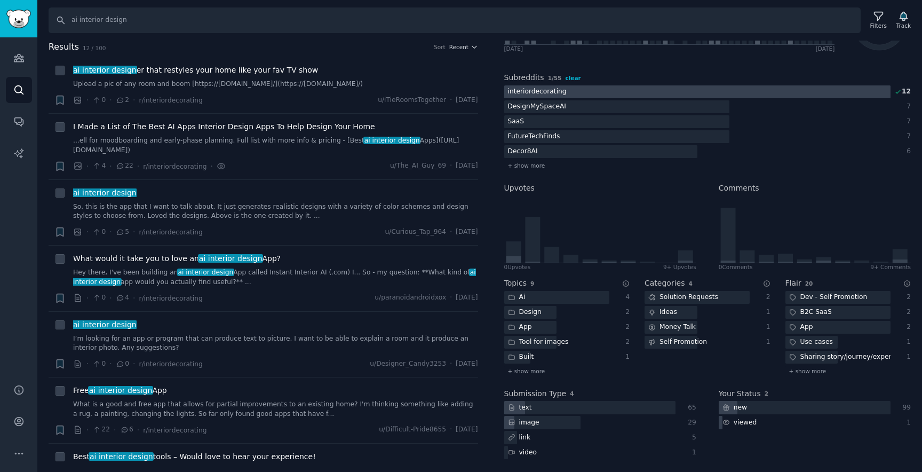
click at [577, 80] on span "clear" at bounding box center [572, 78] width 15 height 6
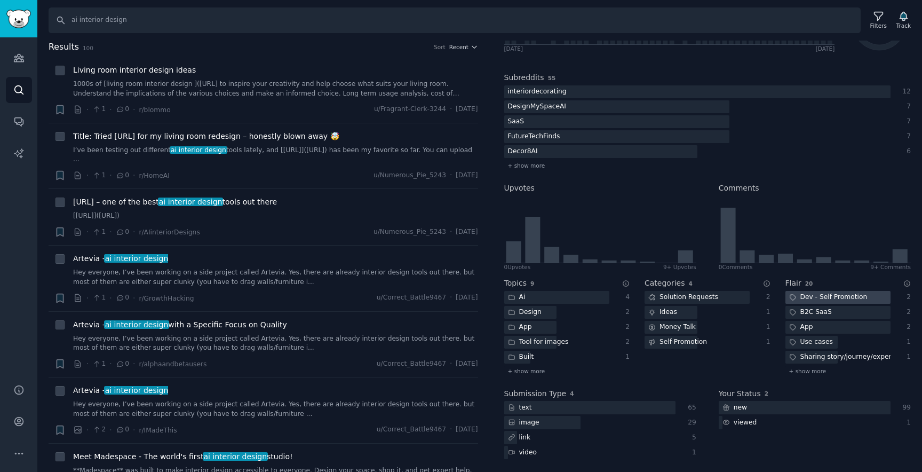
click at [826, 300] on div "Dev - Self Promotion" at bounding box center [829, 297] width 86 height 13
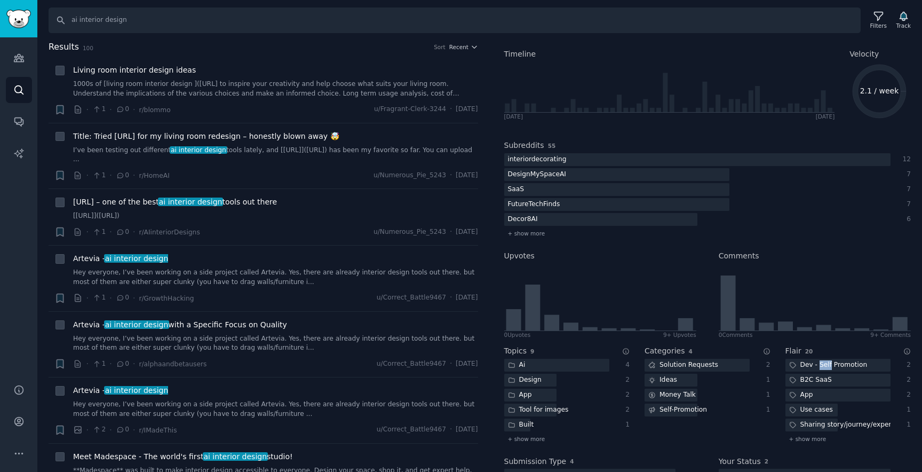
scroll to position [0, 0]
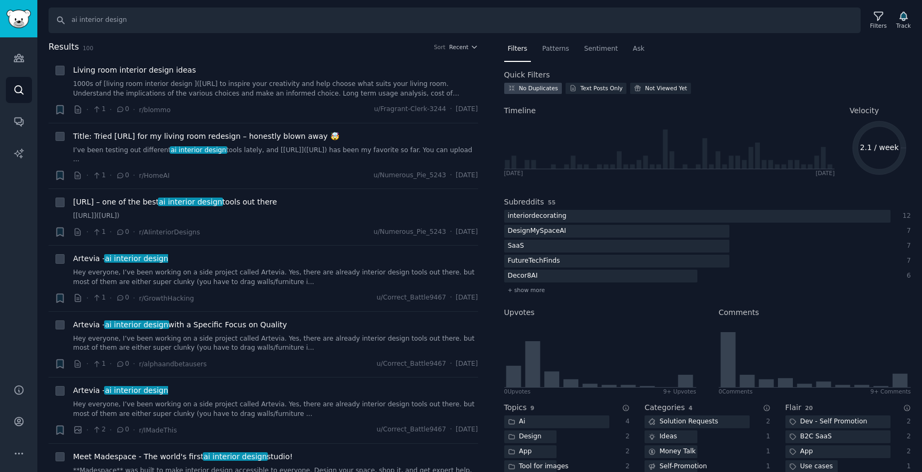
click at [553, 88] on div "No Duplicates" at bounding box center [538, 87] width 39 height 7
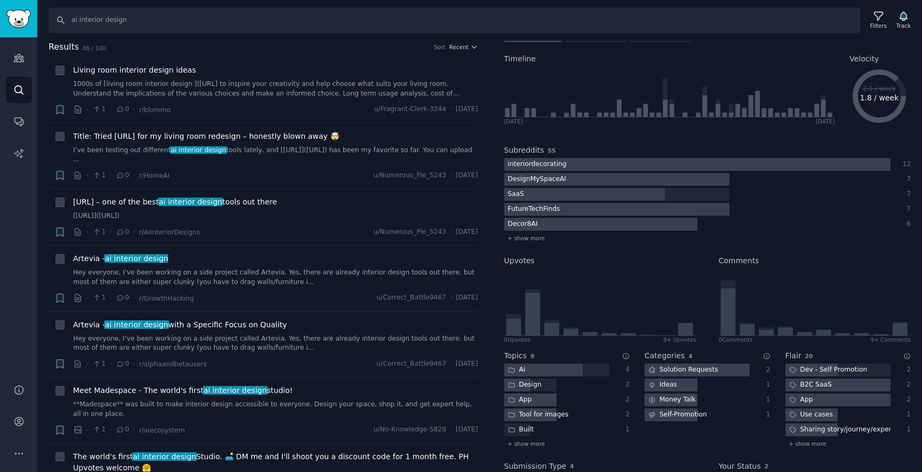
scroll to position [43, 0]
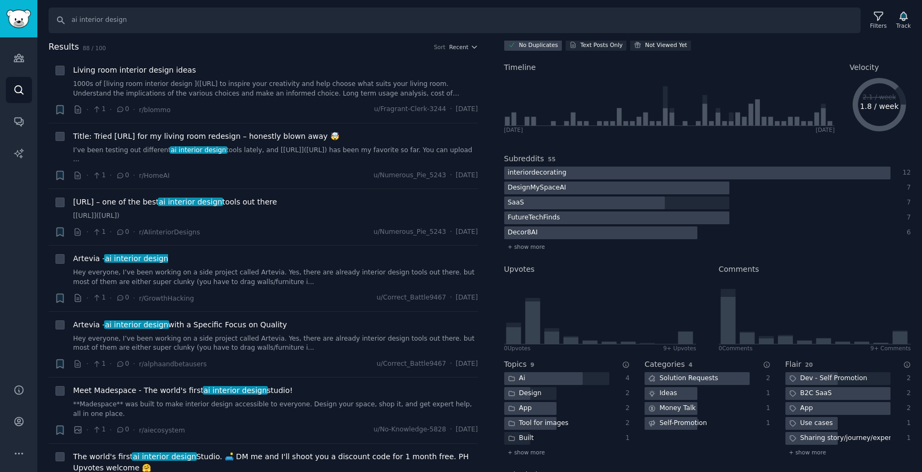
click at [541, 46] on div "No Duplicates" at bounding box center [538, 44] width 39 height 7
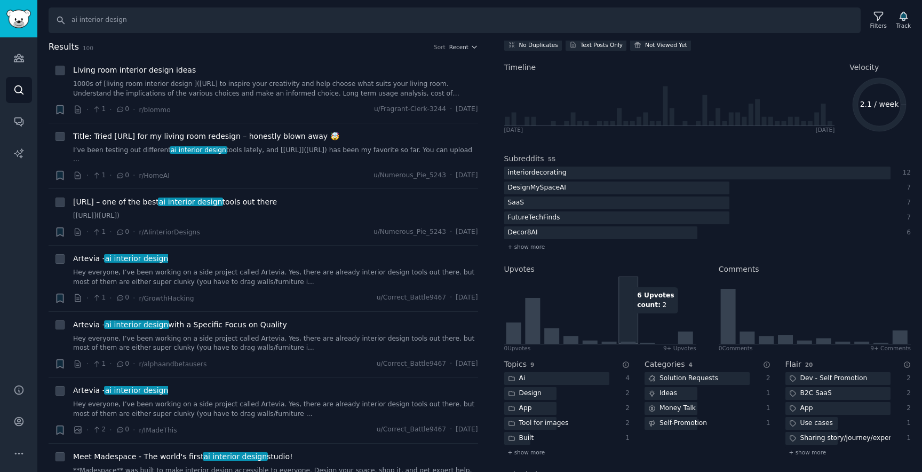
scroll to position [124, 0]
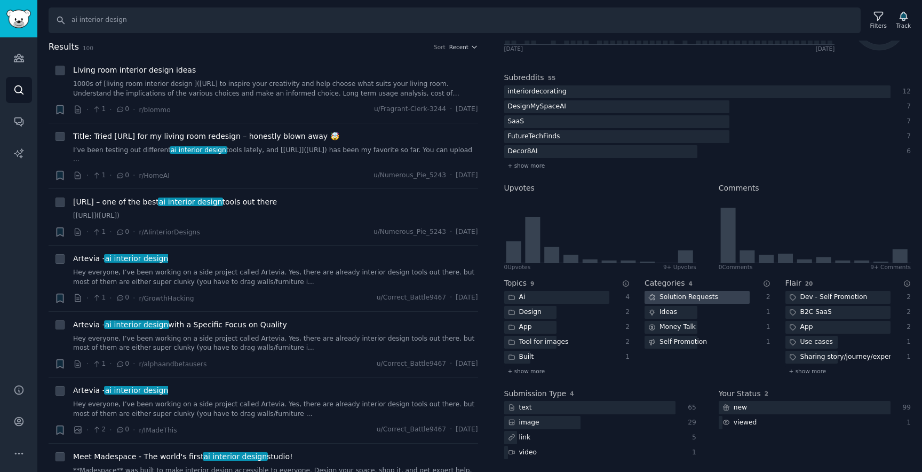
click at [698, 297] on div "Solution Requests" at bounding box center [683, 297] width 77 height 13
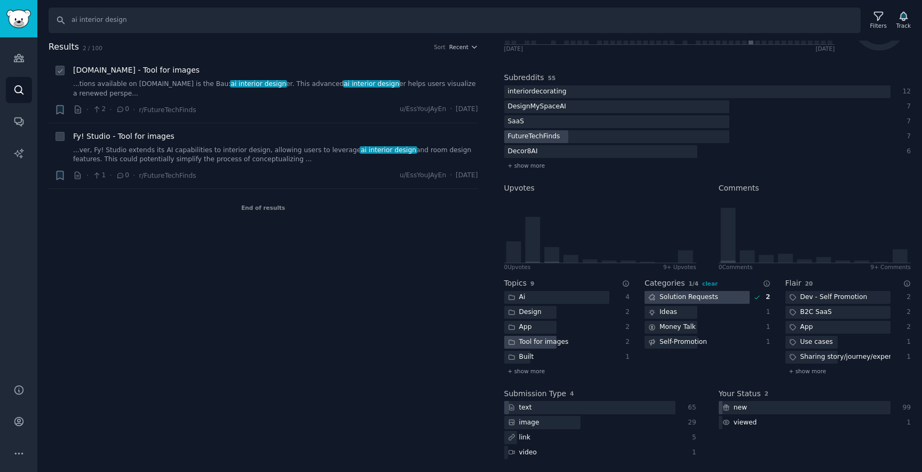
click at [337, 100] on div "Genera.so - Tool for images ...tions available on Genera.so is the Bau: ai inte…" at bounding box center [275, 90] width 405 height 51
click at [343, 82] on span "ai interior design" at bounding box center [371, 83] width 57 height 7
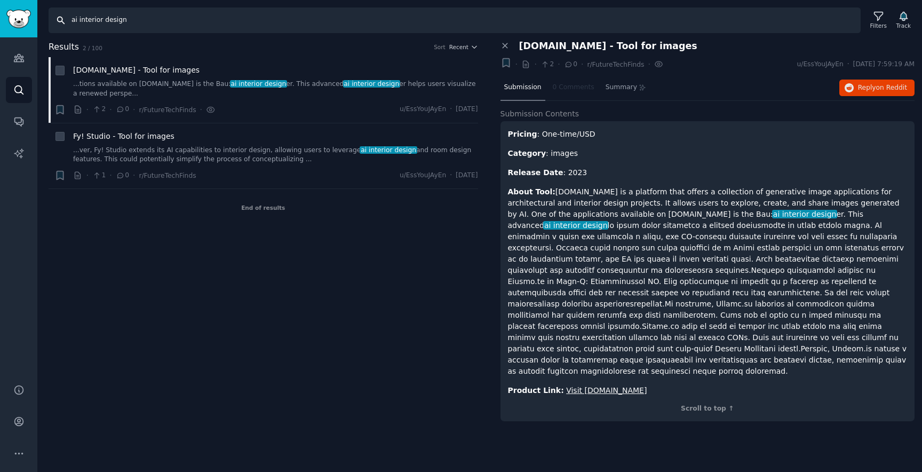
click at [83, 19] on input "ai interior design" at bounding box center [455, 20] width 812 height 26
click at [74, 20] on input "ai interior design" at bounding box center [455, 20] width 812 height 26
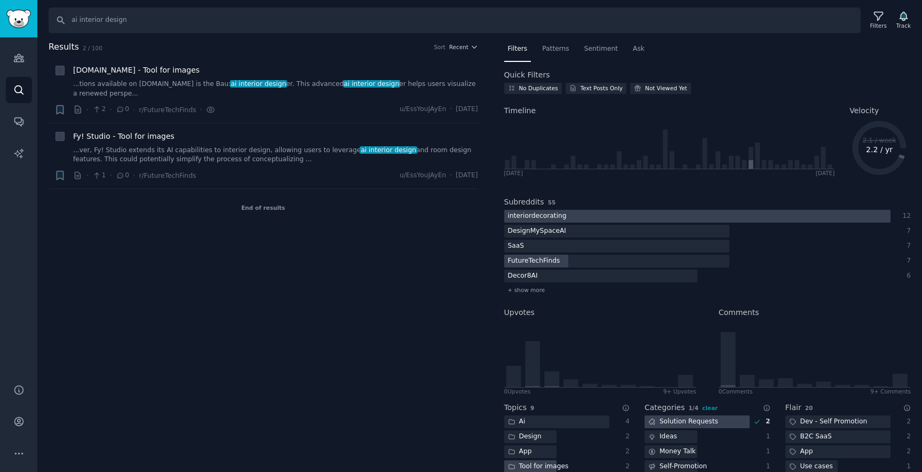
click at [570, 219] on div at bounding box center [697, 216] width 386 height 13
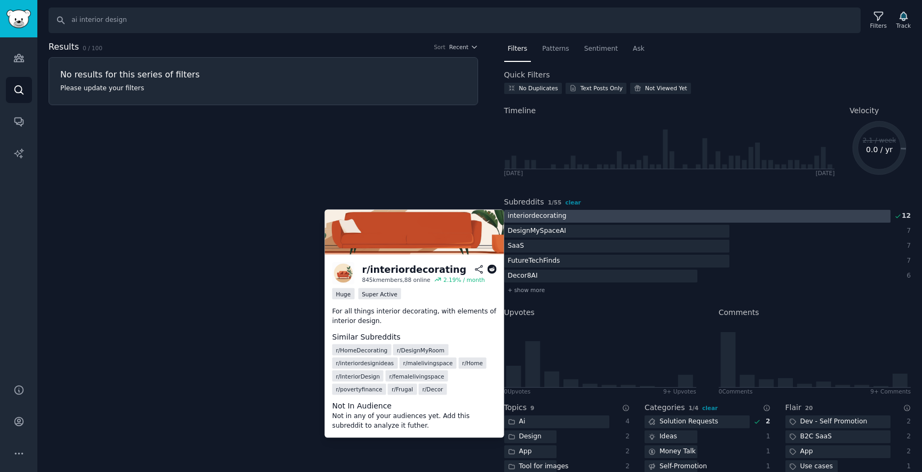
click at [532, 215] on div "interiordecorating" at bounding box center [537, 216] width 66 height 13
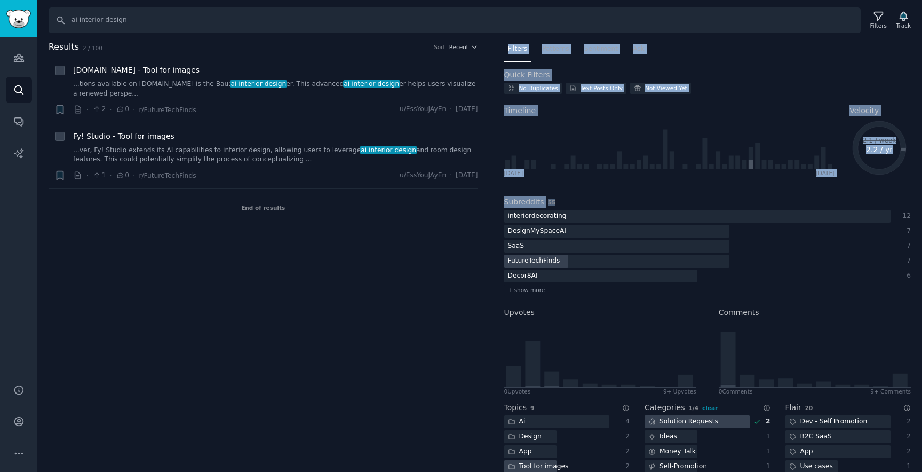
drag, startPoint x: 592, startPoint y: 218, endPoint x: 483, endPoint y: 218, distance: 108.3
click at [483, 218] on div "Results 2 / 100 Sort Recent + Genera.so - Tool for images ...tions available on…" at bounding box center [479, 257] width 885 height 432
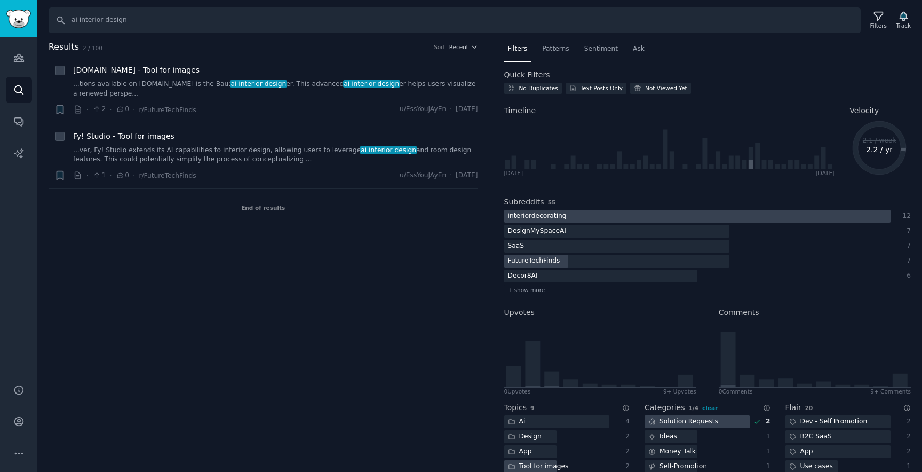
click at [543, 216] on div "interiordecorating" at bounding box center [537, 216] width 66 height 13
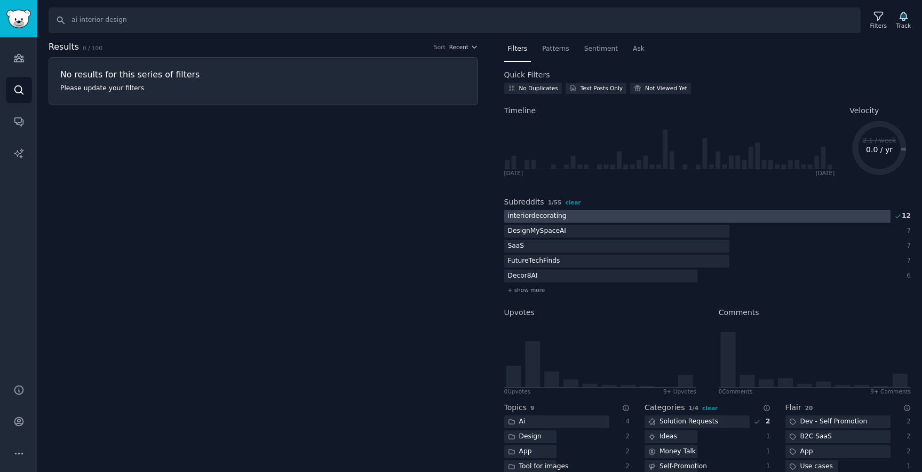
click at [553, 212] on div "interiordecorating" at bounding box center [537, 216] width 66 height 13
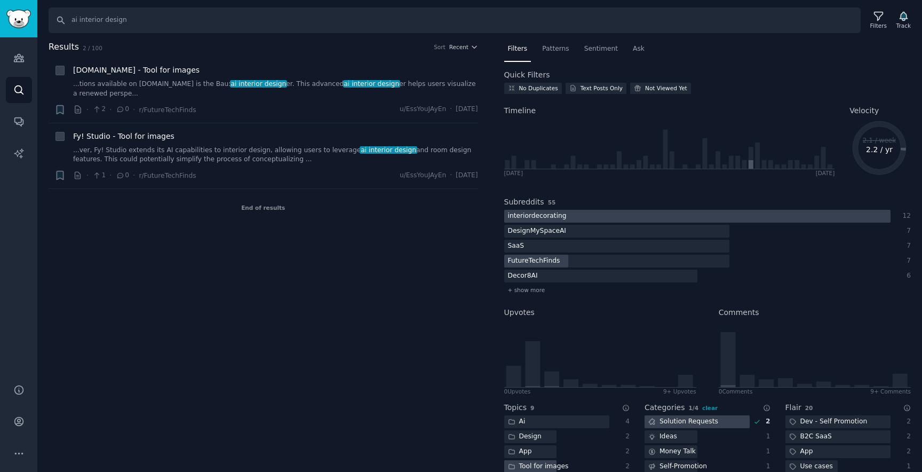
click at [553, 219] on div "interiordecorating" at bounding box center [537, 216] width 66 height 13
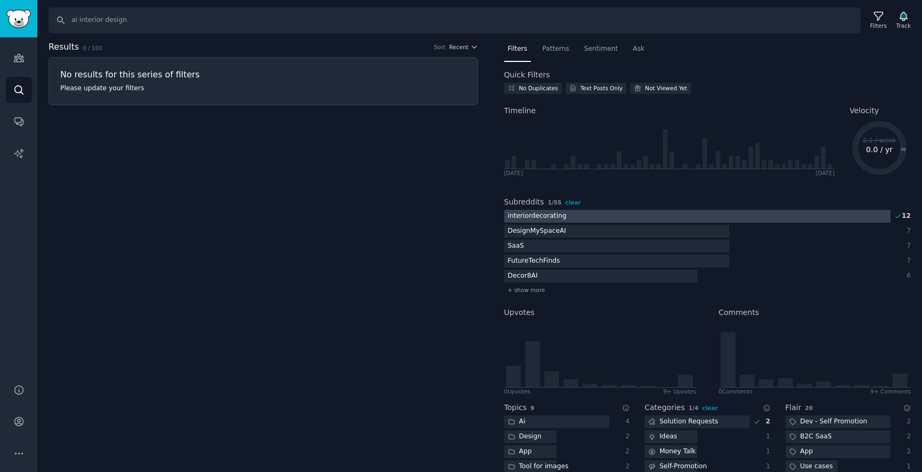
click at [553, 219] on div "interiordecorating" at bounding box center [537, 216] width 66 height 13
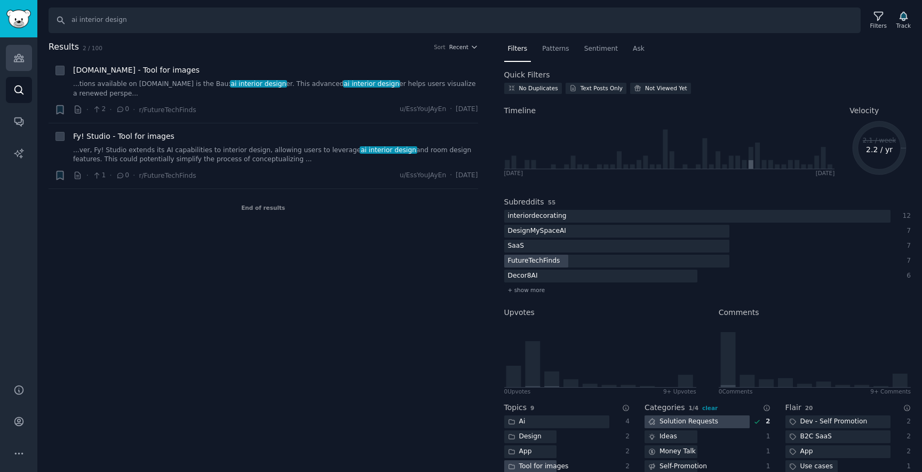
click at [29, 55] on link "Audiences" at bounding box center [19, 58] width 26 height 26
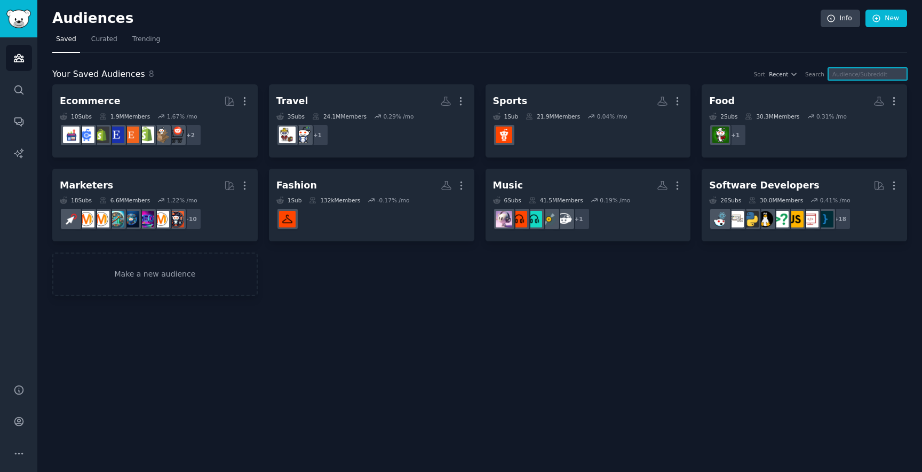
click at [862, 71] on input "text" at bounding box center [867, 74] width 79 height 12
click at [885, 18] on link "New" at bounding box center [887, 19] width 42 height 18
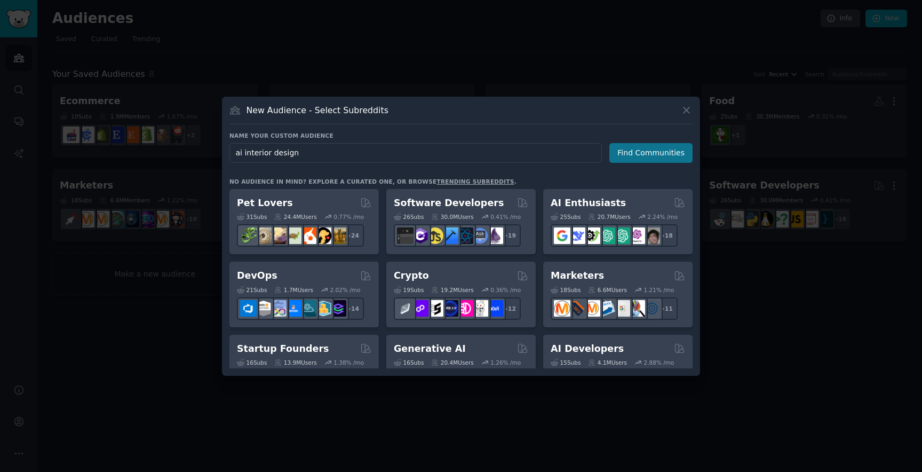
type input "ai interior design"
click at [662, 149] on button "Find Communities" at bounding box center [650, 153] width 83 height 20
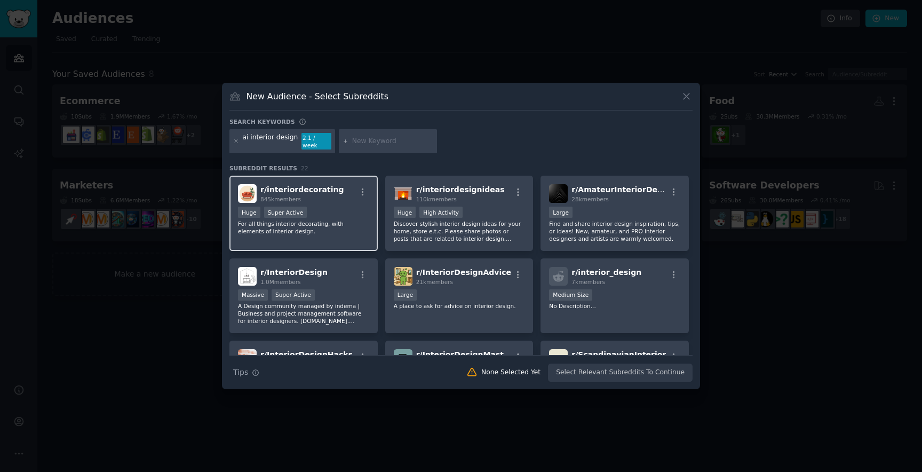
click at [339, 192] on div "r/ interiordecorating 845k members" at bounding box center [303, 193] width 131 height 19
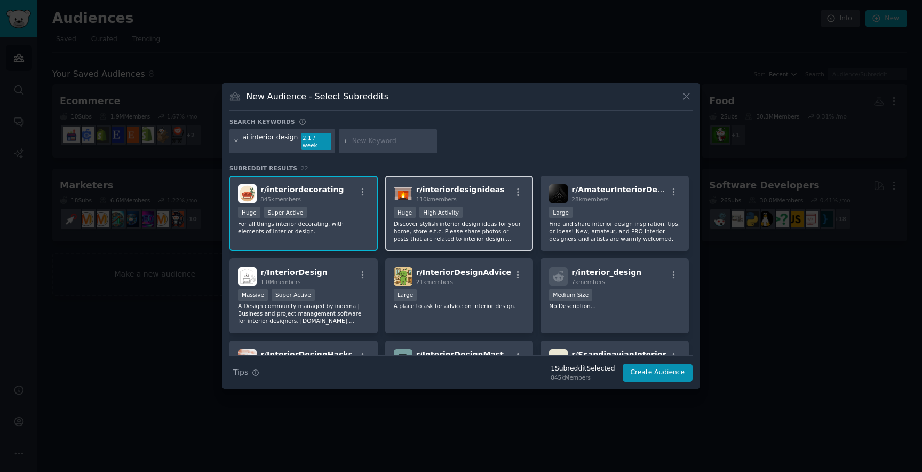
click at [501, 213] on div ">= 80th percentile for submissions / day Huge High Activity" at bounding box center [459, 213] width 131 height 13
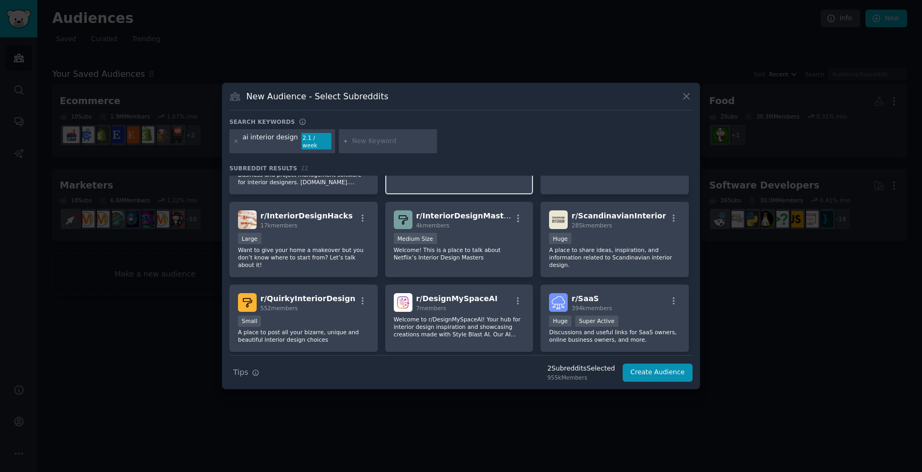
scroll to position [147, 0]
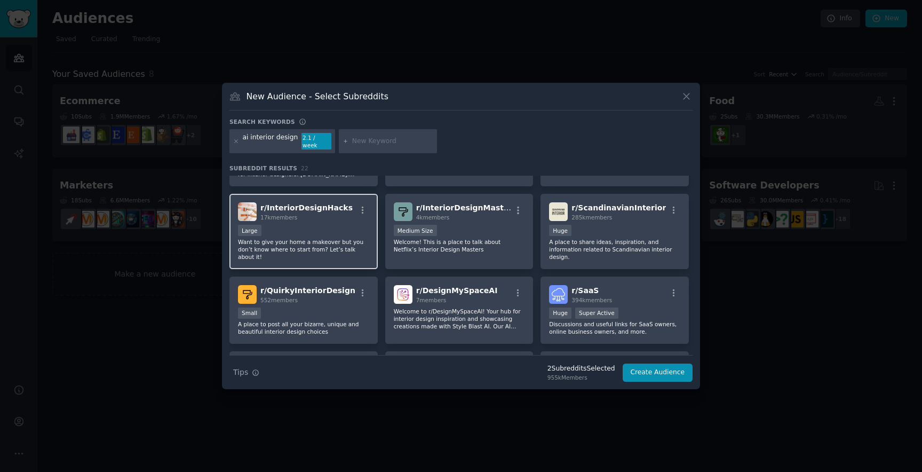
click at [349, 229] on div "Large" at bounding box center [303, 231] width 131 height 13
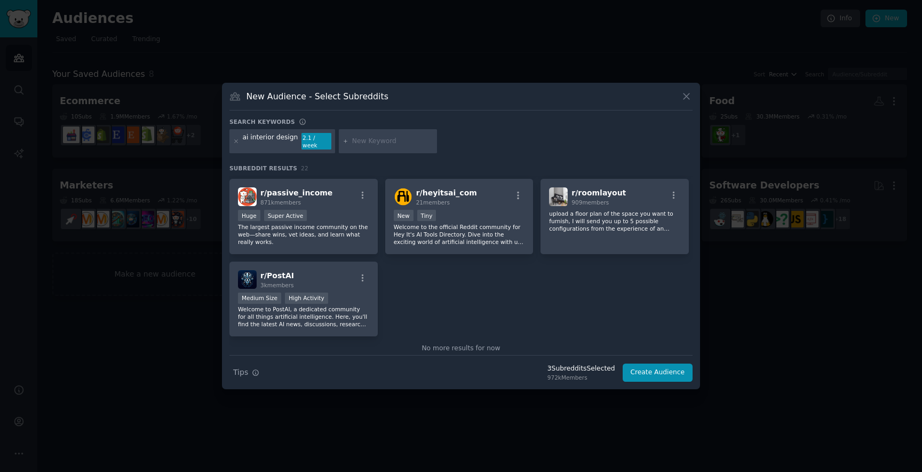
scroll to position [0, 0]
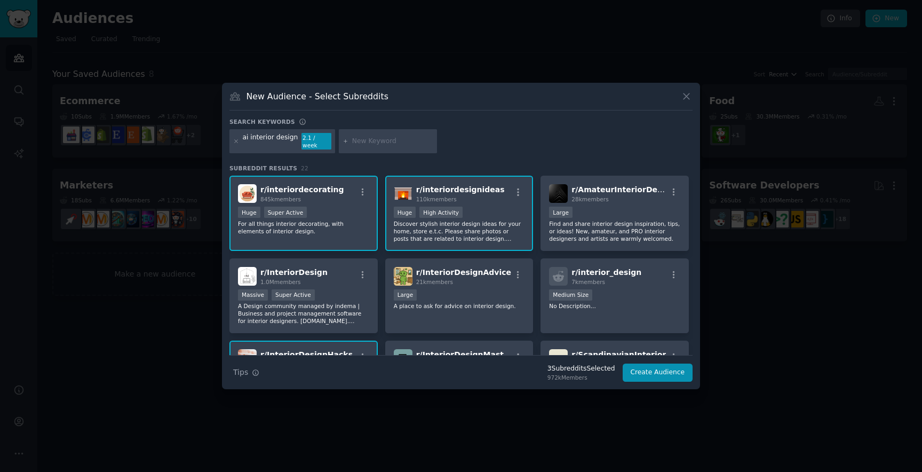
click at [637, 355] on div "Search Tips Tips 3 Subreddit s Selected 972k Members Create Audience" at bounding box center [460, 368] width 463 height 27
click at [637, 364] on button "Create Audience" at bounding box center [658, 372] width 70 height 18
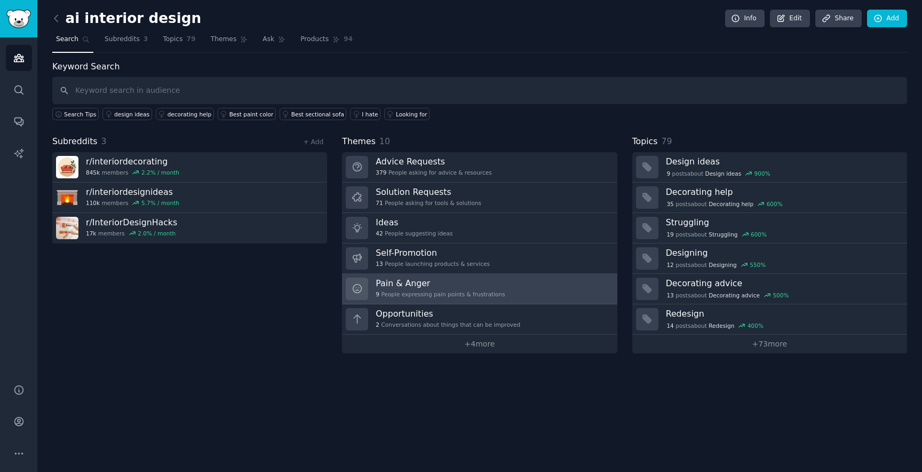
click at [510, 288] on link "Pain & Anger 9 People expressing pain points & frustrations" at bounding box center [479, 289] width 275 height 30
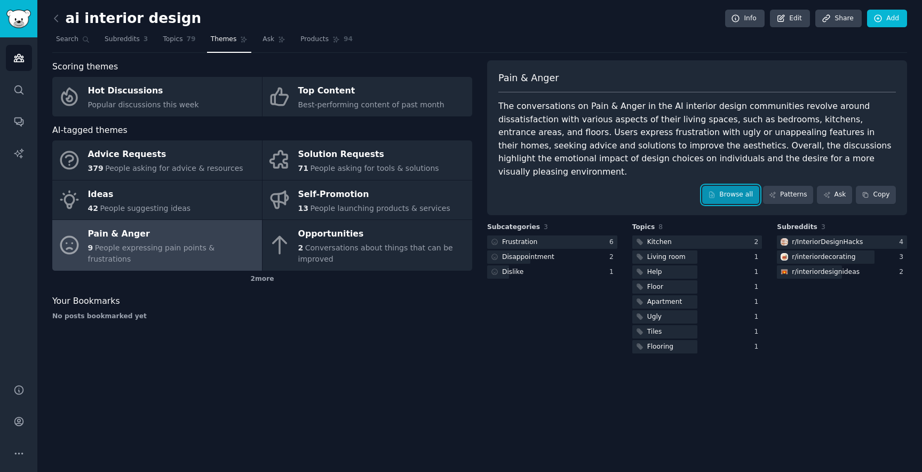
click at [732, 186] on link "Browse all" at bounding box center [730, 195] width 57 height 18
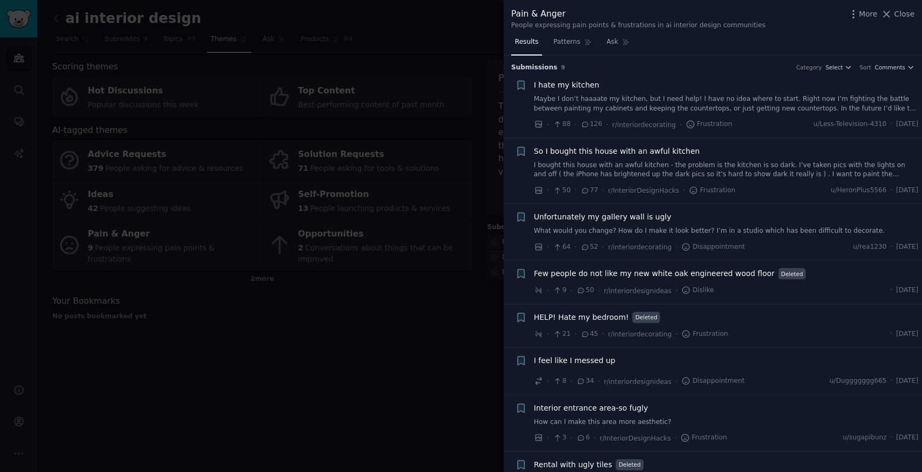
scroll to position [80, 0]
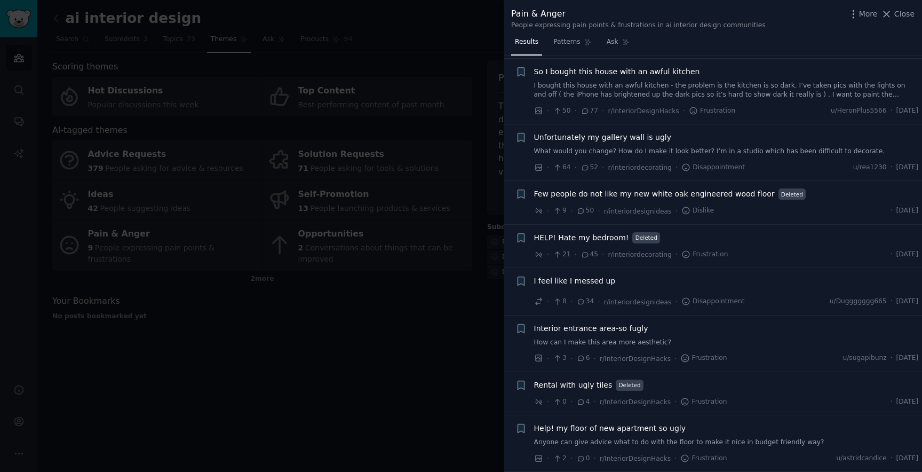
click at [466, 298] on div at bounding box center [461, 236] width 922 height 472
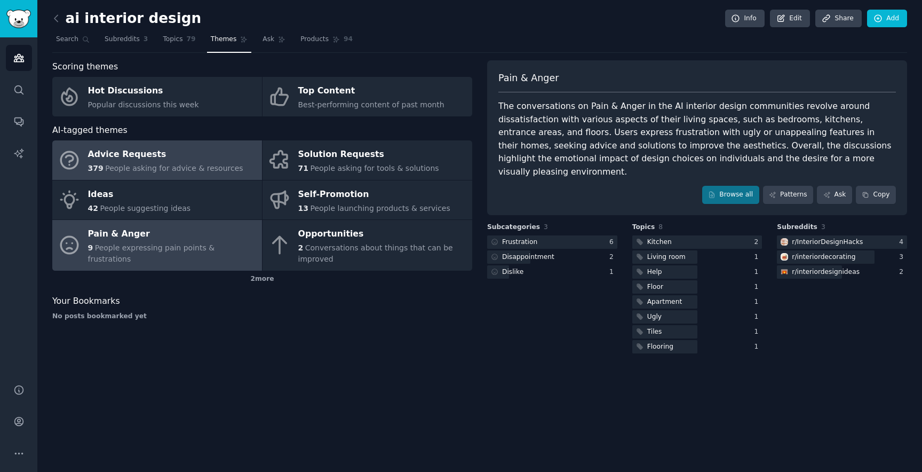
click at [198, 168] on span "People asking for advice & resources" at bounding box center [174, 168] width 138 height 9
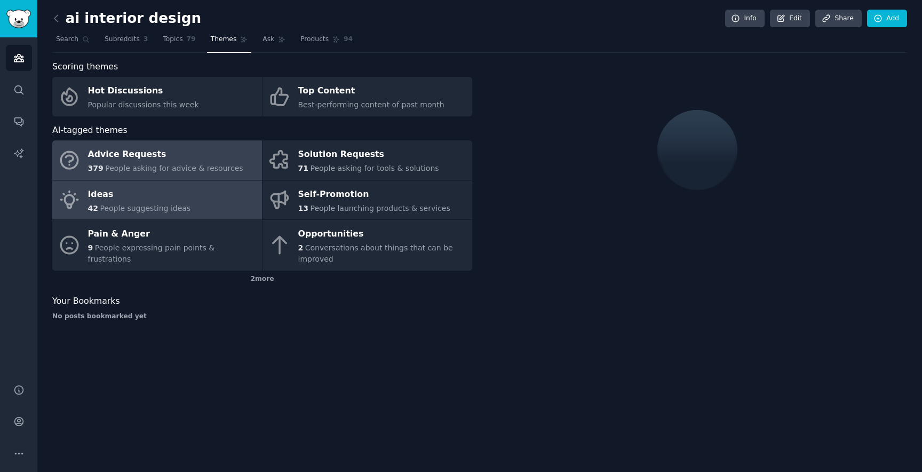
click at [182, 201] on div "Ideas" at bounding box center [139, 194] width 103 height 17
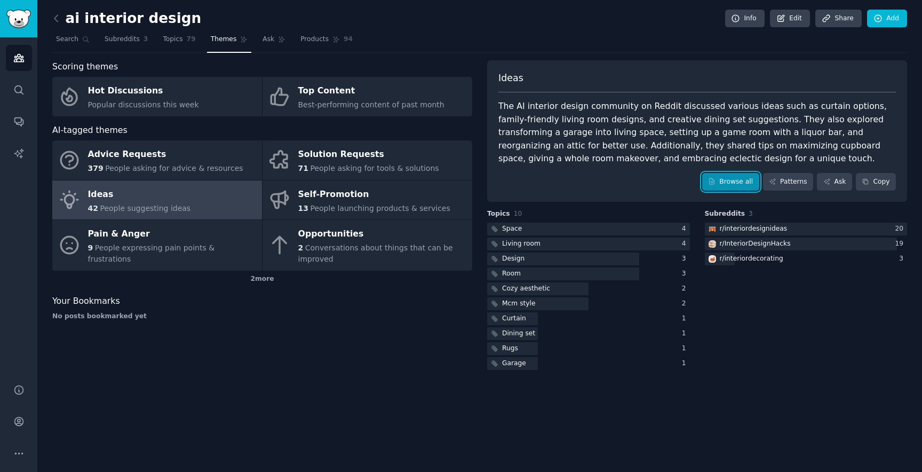
click at [747, 184] on link "Browse all" at bounding box center [730, 182] width 57 height 18
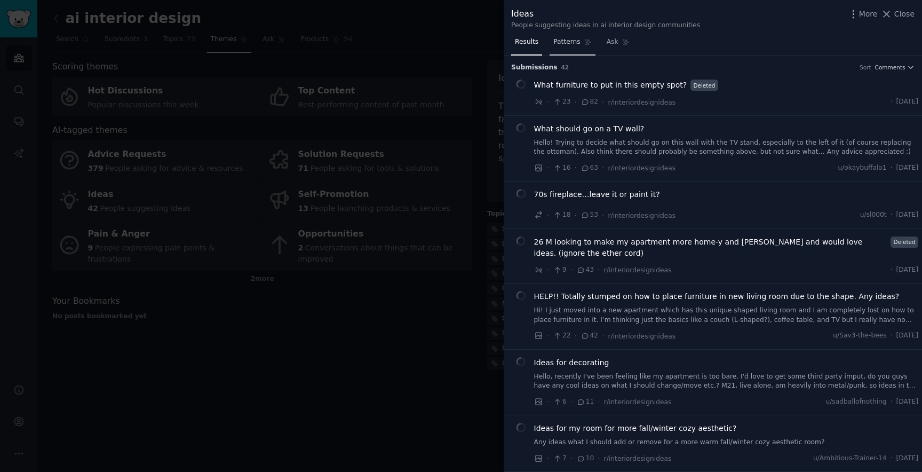
click at [572, 41] on span "Patterns" at bounding box center [566, 42] width 27 height 10
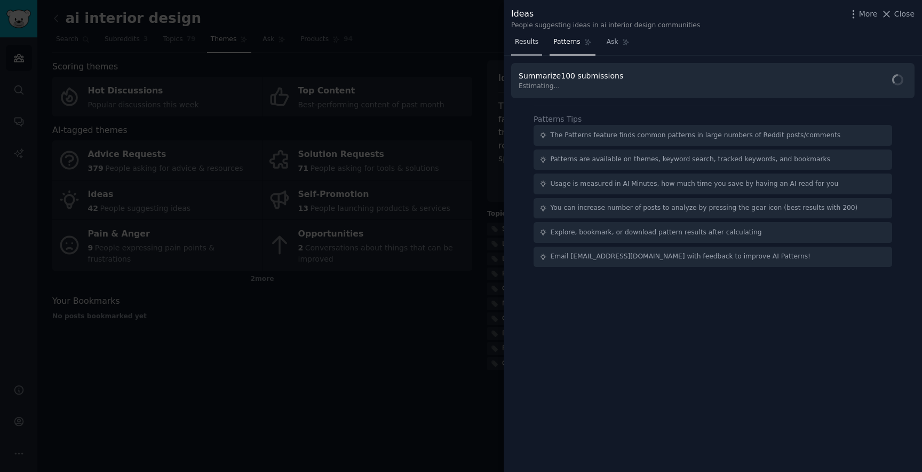
click at [532, 41] on span "Results" at bounding box center [526, 42] width 23 height 10
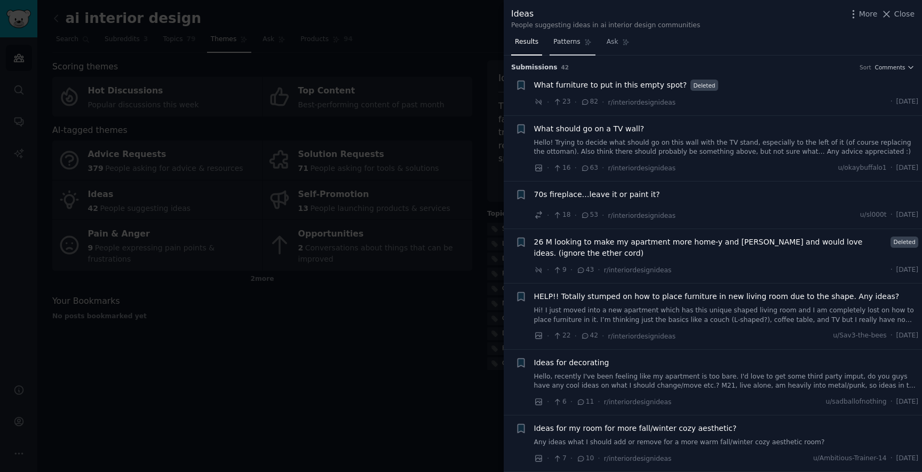
click at [571, 47] on link "Patterns" at bounding box center [572, 45] width 45 height 22
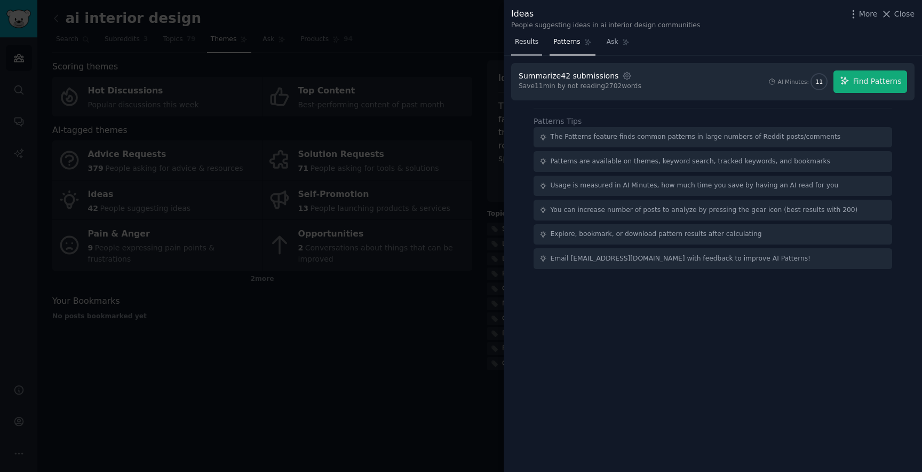
click at [537, 46] on span "Results" at bounding box center [526, 42] width 23 height 10
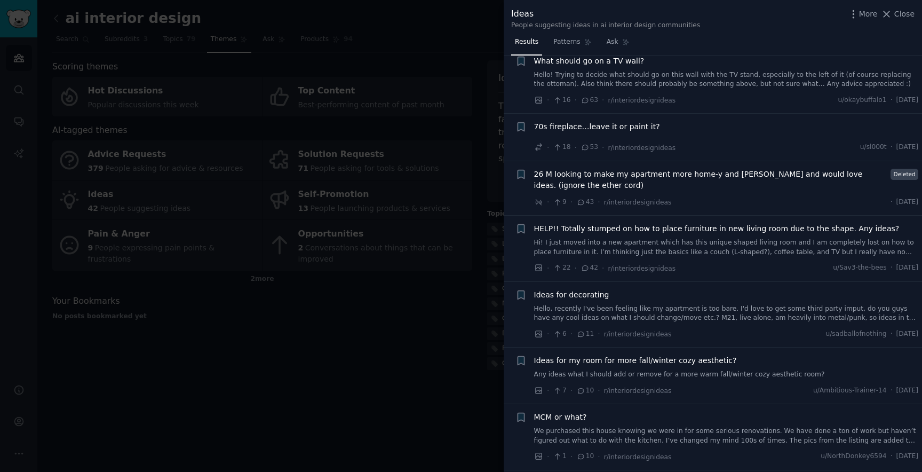
scroll to position [77, 0]
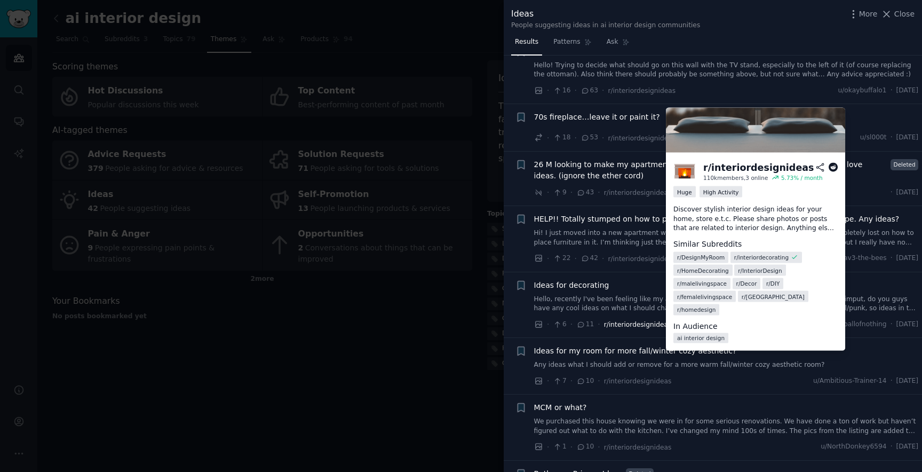
click at [655, 323] on span "r/interiordesignideas" at bounding box center [638, 324] width 68 height 7
click at [832, 166] on icon at bounding box center [834, 168] width 10 height 10
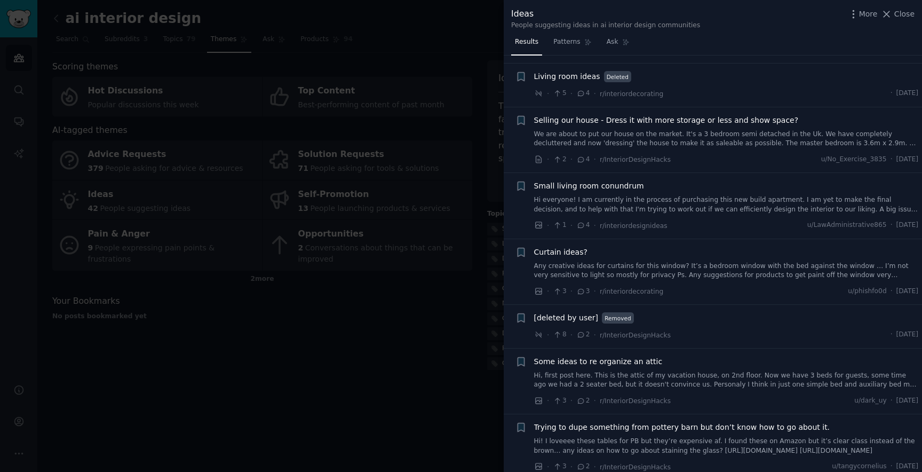
scroll to position [727, 0]
click at [416, 326] on div at bounding box center [461, 236] width 922 height 472
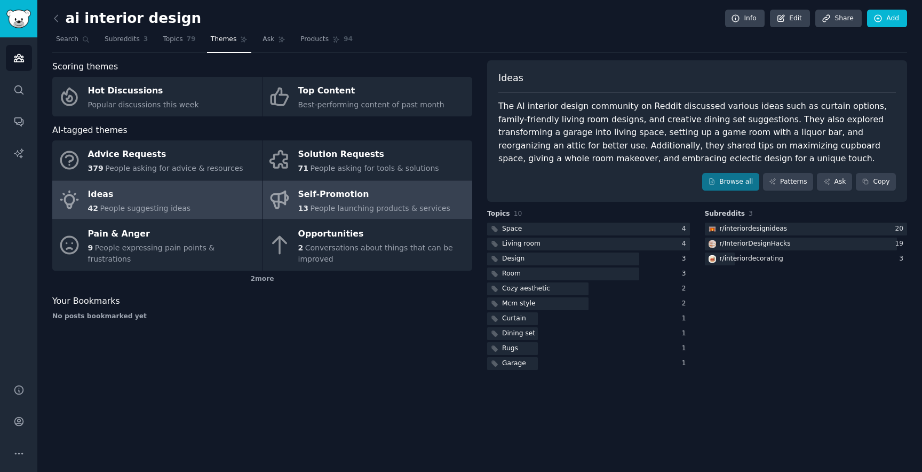
click at [384, 180] on link "Self-Promotion 13 People launching products & services" at bounding box center [368, 199] width 210 height 39
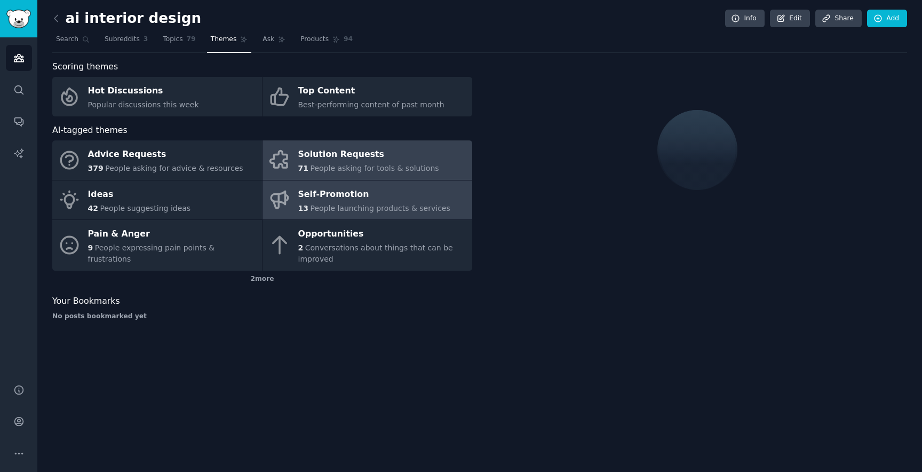
click at [385, 165] on span "People asking for tools & solutions" at bounding box center [374, 168] width 129 height 9
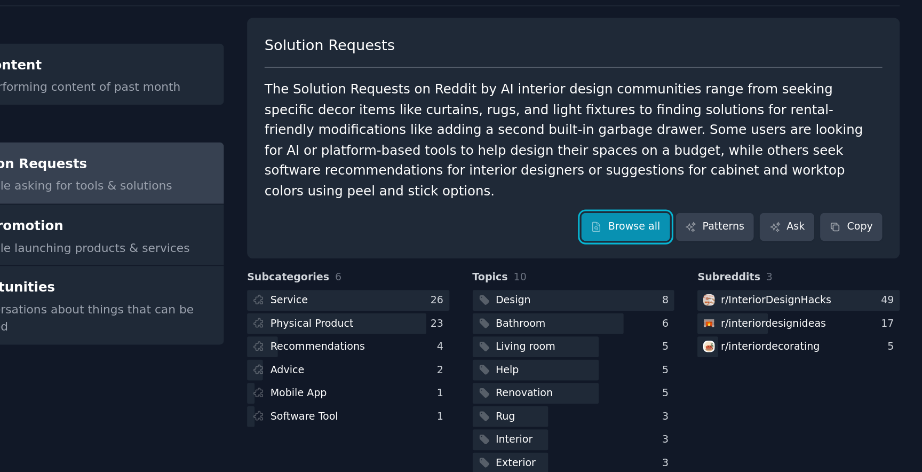
click at [739, 186] on link "Browse all" at bounding box center [730, 195] width 57 height 18
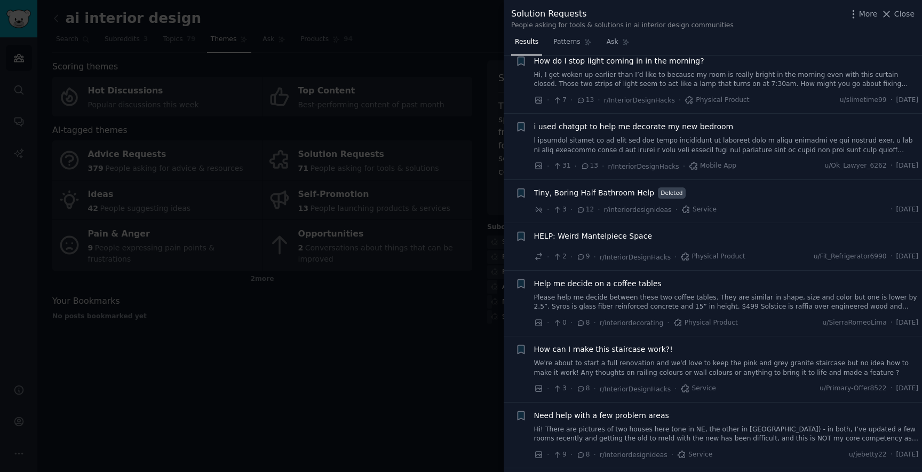
scroll to position [203, 0]
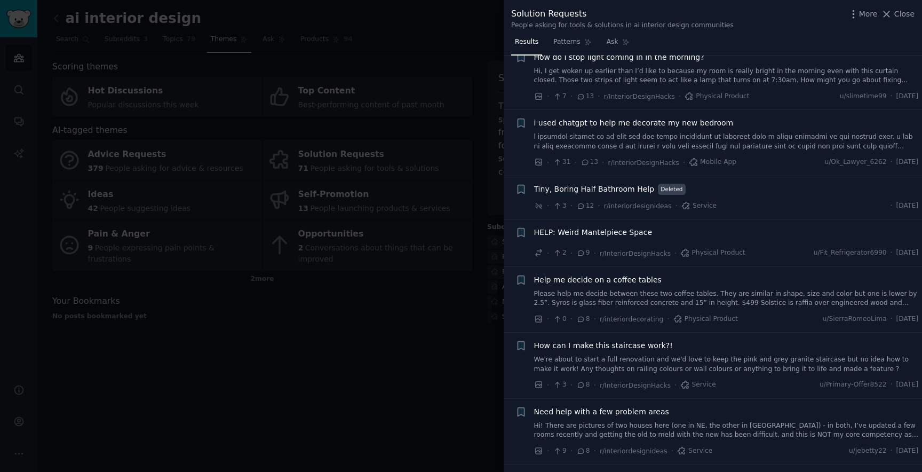
click at [670, 302] on link "Please help me decide between these two coffee tables. They are similar in shap…" at bounding box center [726, 298] width 385 height 19
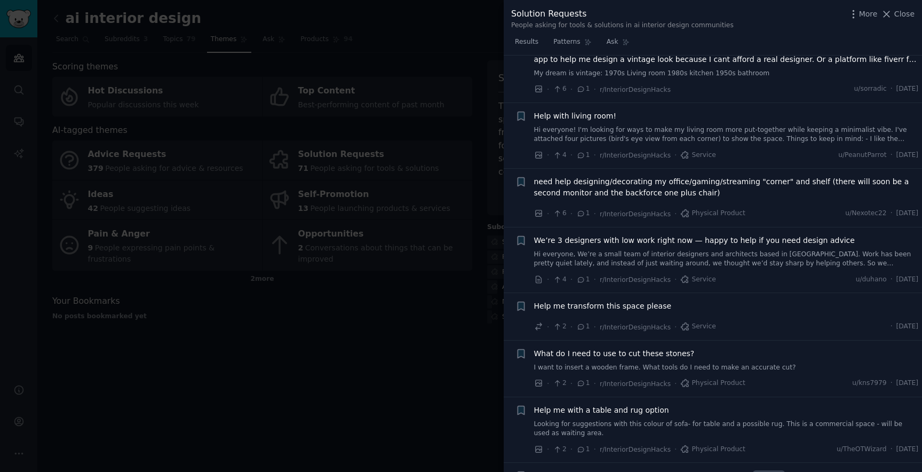
scroll to position [2395, 0]
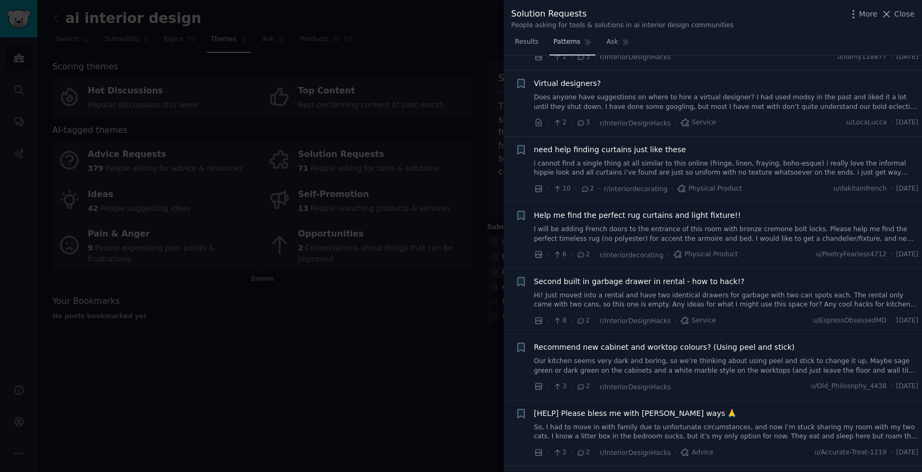
click at [572, 43] on span "Patterns" at bounding box center [566, 42] width 27 height 10
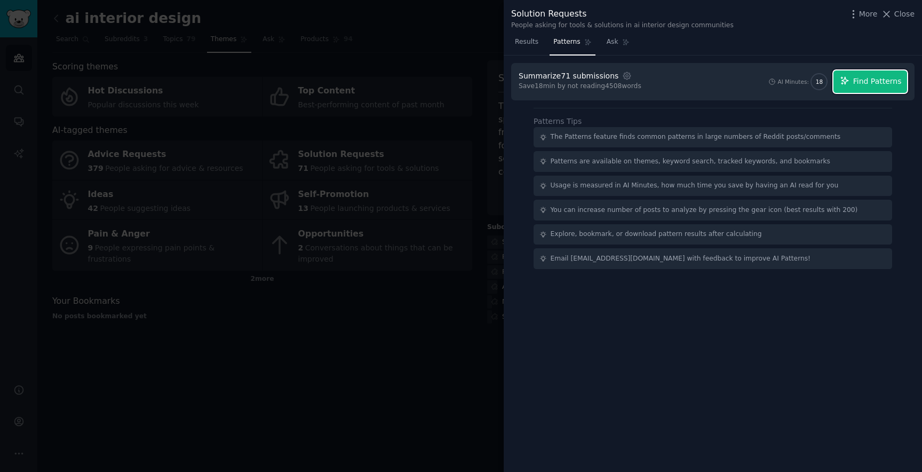
click at [884, 78] on span "Find Patterns" at bounding box center [877, 81] width 49 height 11
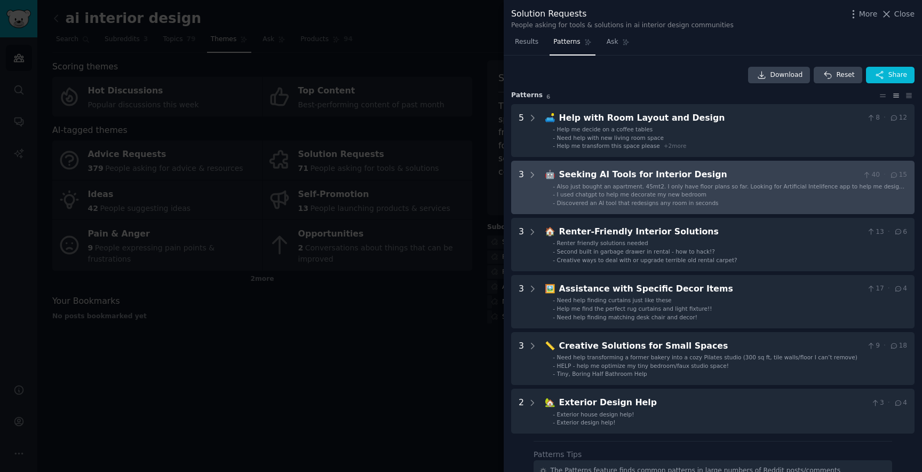
click at [722, 178] on div "Seeking AI Tools for Interior Design" at bounding box center [708, 174] width 299 height 13
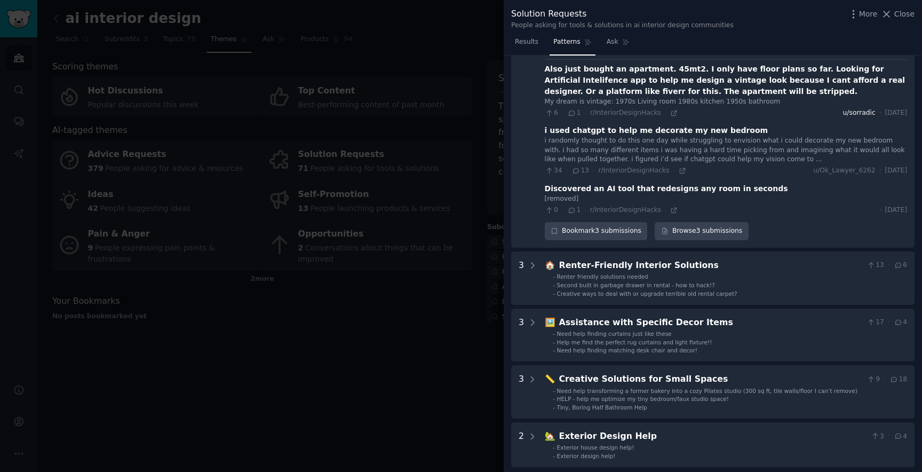
scroll to position [131, 0]
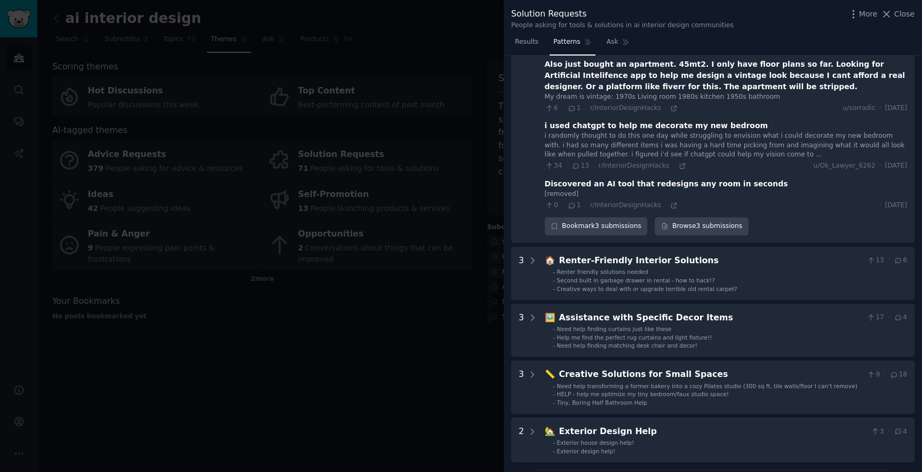
click at [721, 185] on div "Discovered an AI tool that redesigns any room in seconds" at bounding box center [666, 183] width 243 height 11
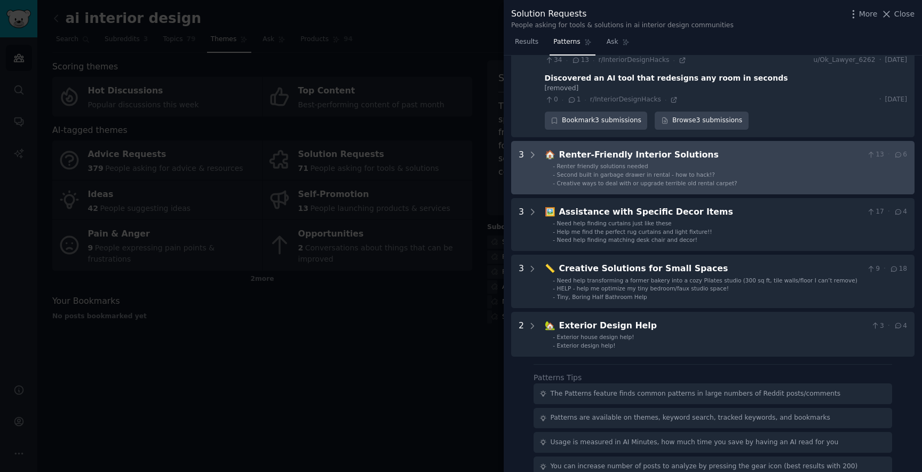
scroll to position [237, 0]
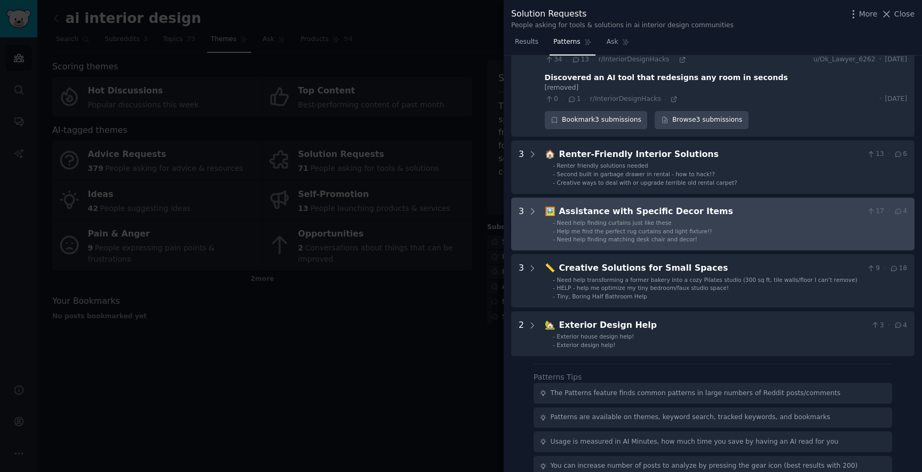
click at [829, 212] on div "Assistance with Specific Decor Items" at bounding box center [711, 211] width 304 height 13
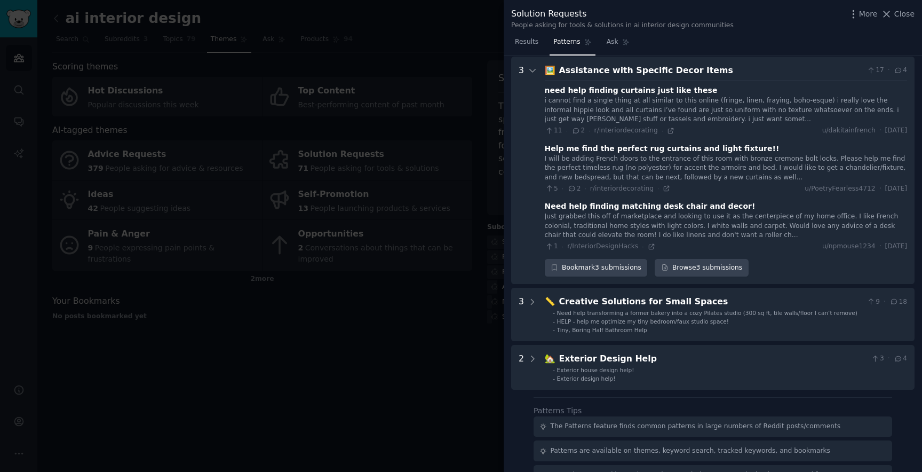
scroll to position [379, 0]
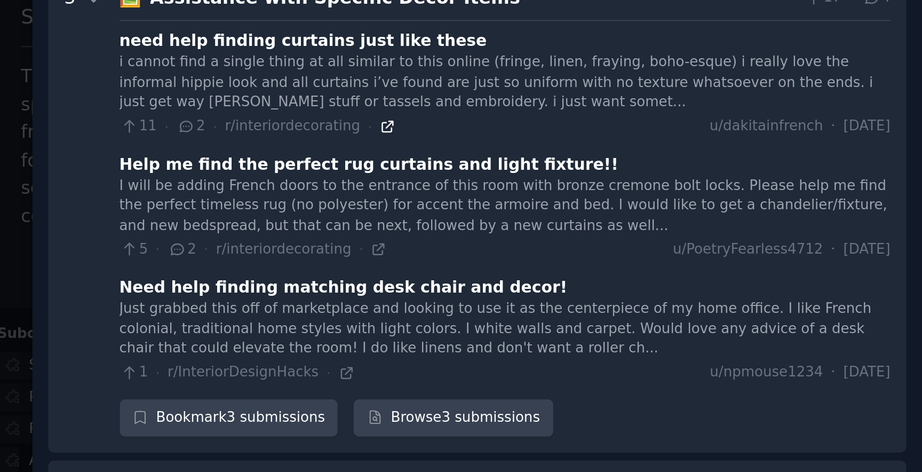
click at [667, 128] on icon at bounding box center [670, 129] width 7 height 7
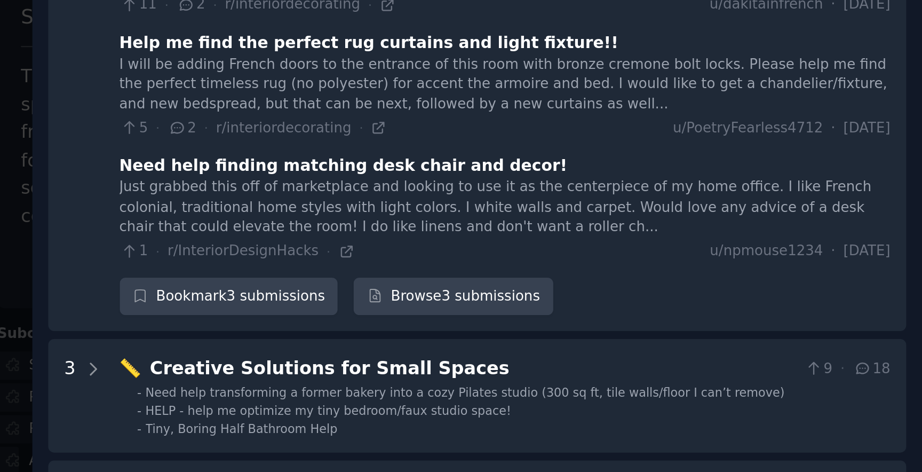
scroll to position [475, 0]
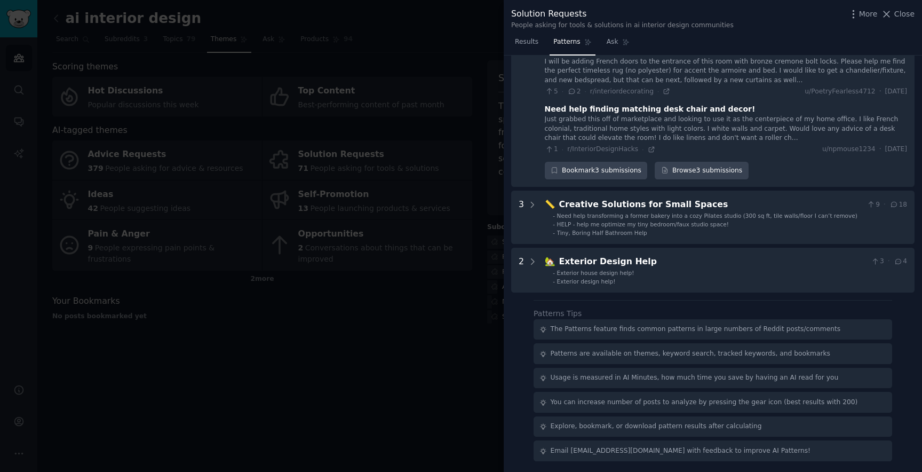
click at [445, 280] on div at bounding box center [461, 236] width 922 height 472
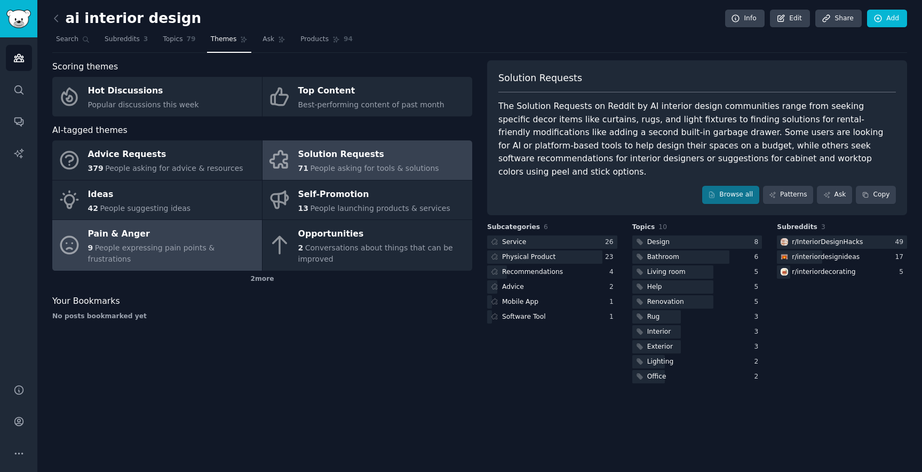
click at [189, 243] on div "Pain & Anger" at bounding box center [172, 234] width 169 height 17
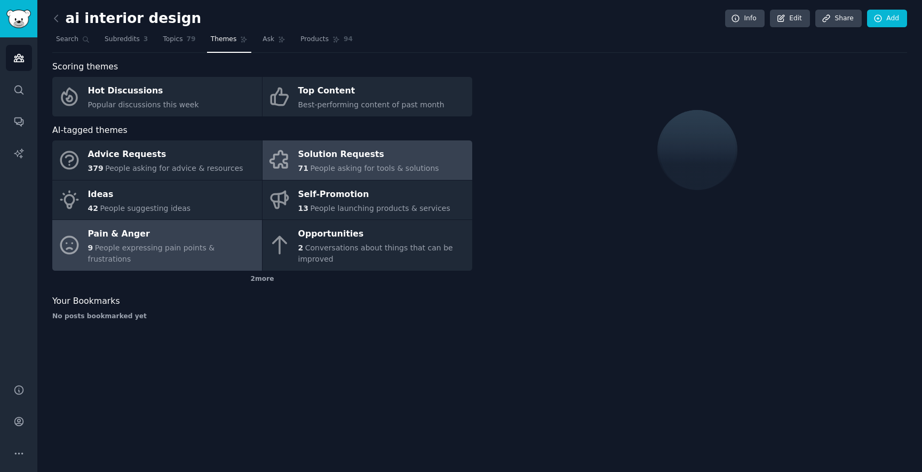
click at [339, 168] on span "People asking for tools & solutions" at bounding box center [374, 168] width 129 height 9
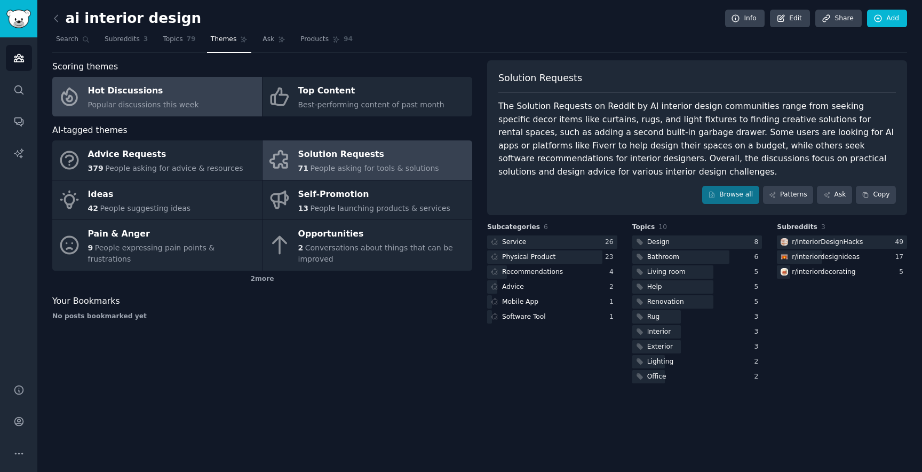
click at [210, 104] on link "Hot Discussions Popular discussions this week" at bounding box center [157, 96] width 210 height 39
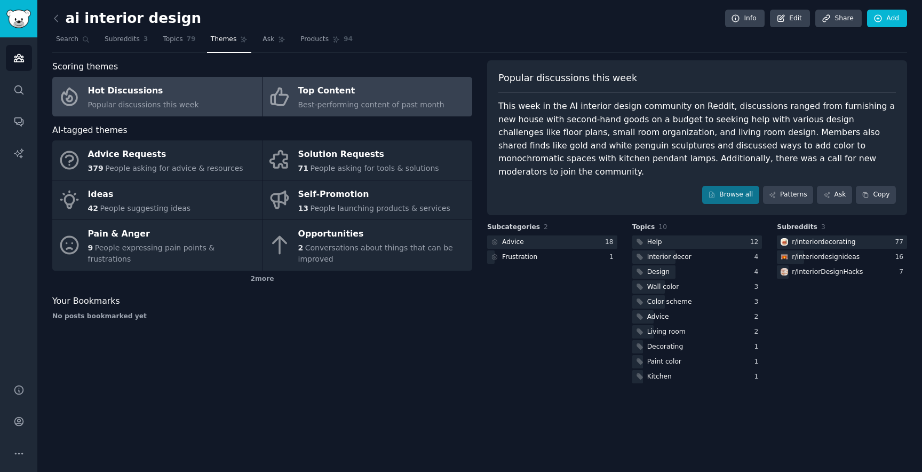
click at [332, 99] on div "Top Content" at bounding box center [371, 91] width 146 height 17
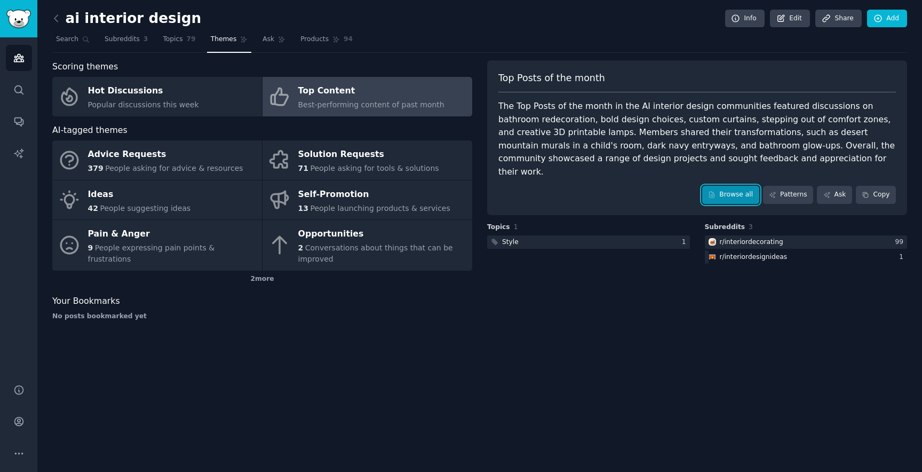
click at [745, 186] on link "Browse all" at bounding box center [730, 195] width 57 height 18
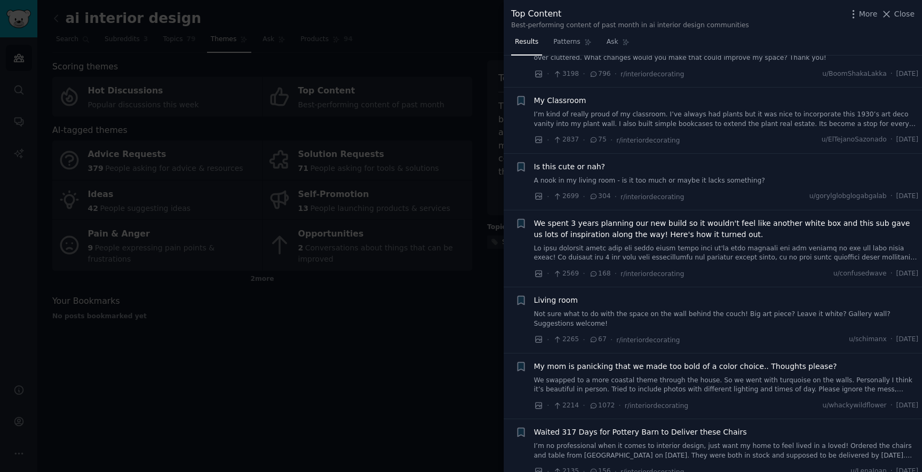
scroll to position [640, 0]
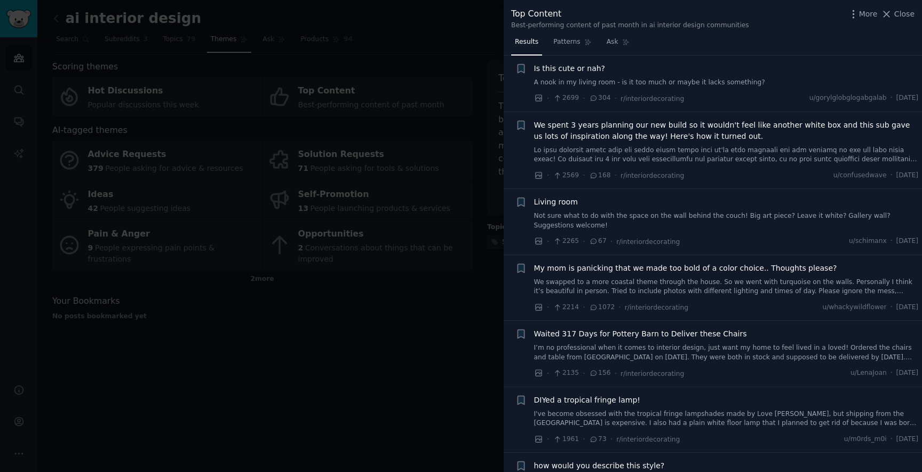
click at [339, 410] on div at bounding box center [461, 236] width 922 height 472
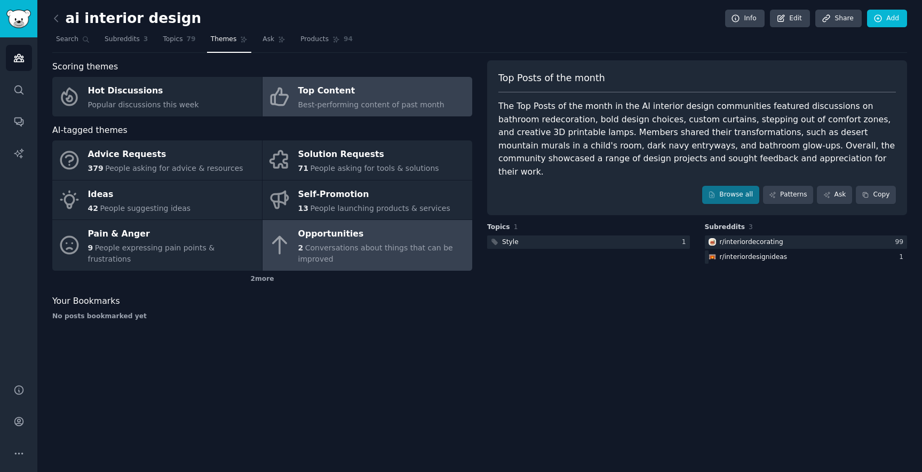
click at [410, 238] on div "Opportunities" at bounding box center [382, 234] width 169 height 17
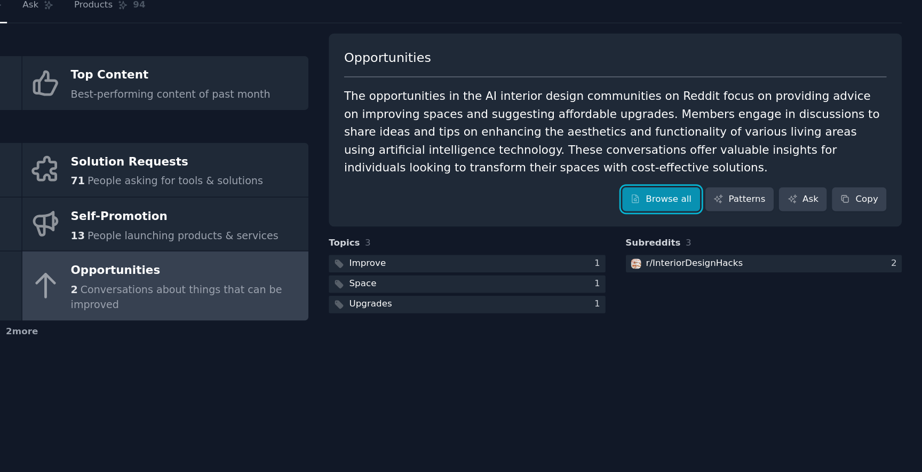
click at [741, 183] on link "Browse all" at bounding box center [730, 182] width 57 height 18
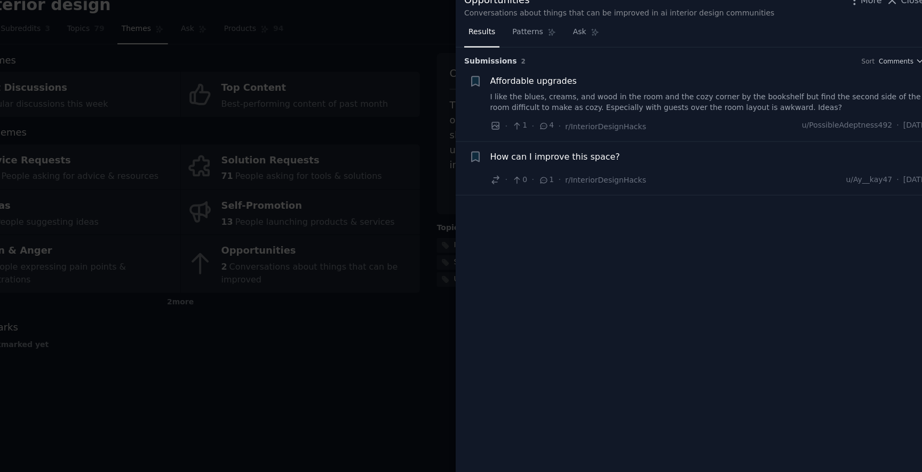
click at [581, 86] on span "Affordable upgrades" at bounding box center [572, 85] width 76 height 11
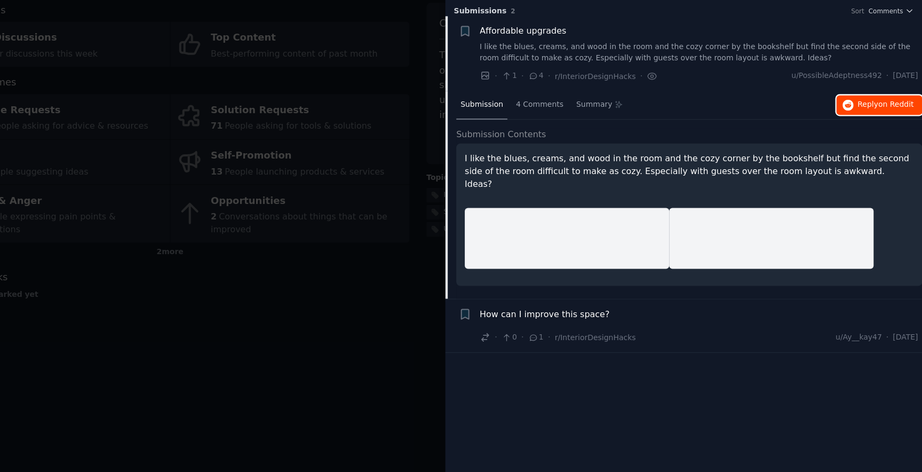
click at [883, 152] on span "Reply on Reddit" at bounding box center [890, 150] width 49 height 10
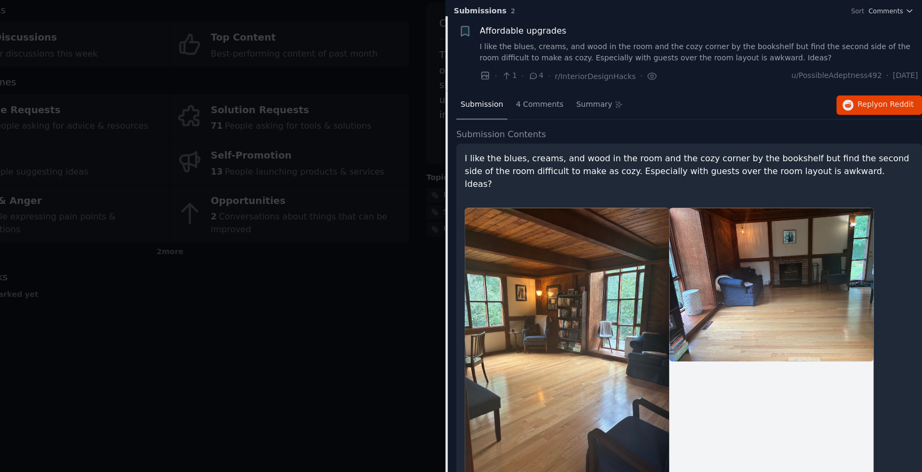
click at [403, 106] on div at bounding box center [461, 236] width 922 height 472
